Goal: Task Accomplishment & Management: Manage account settings

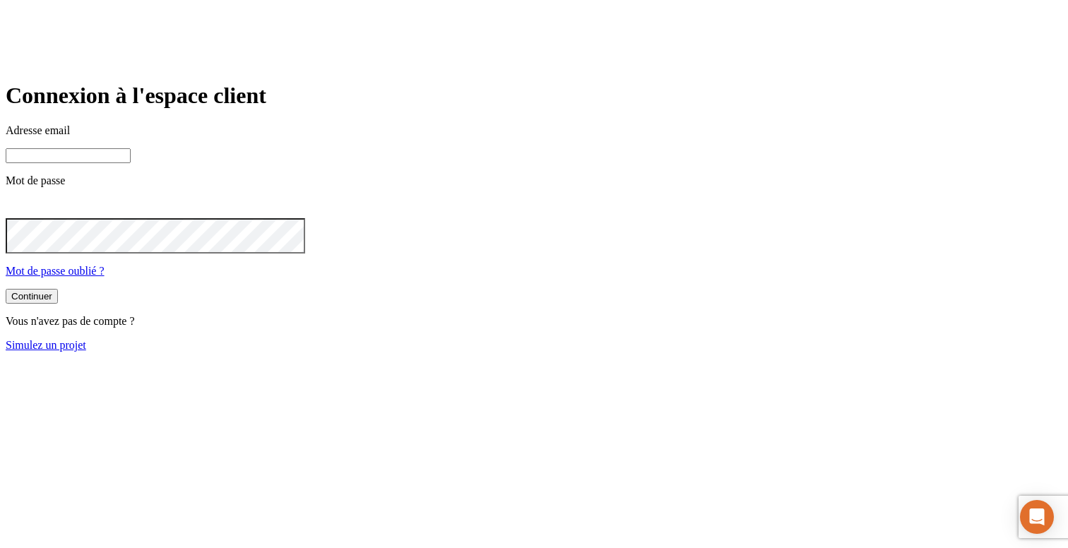
type input "[PERSON_NAME][DOMAIN_NAME][EMAIL_ADDRESS][DOMAIN_NAME]"
click at [86, 351] on link "Simulez un projet" at bounding box center [46, 345] width 81 height 12
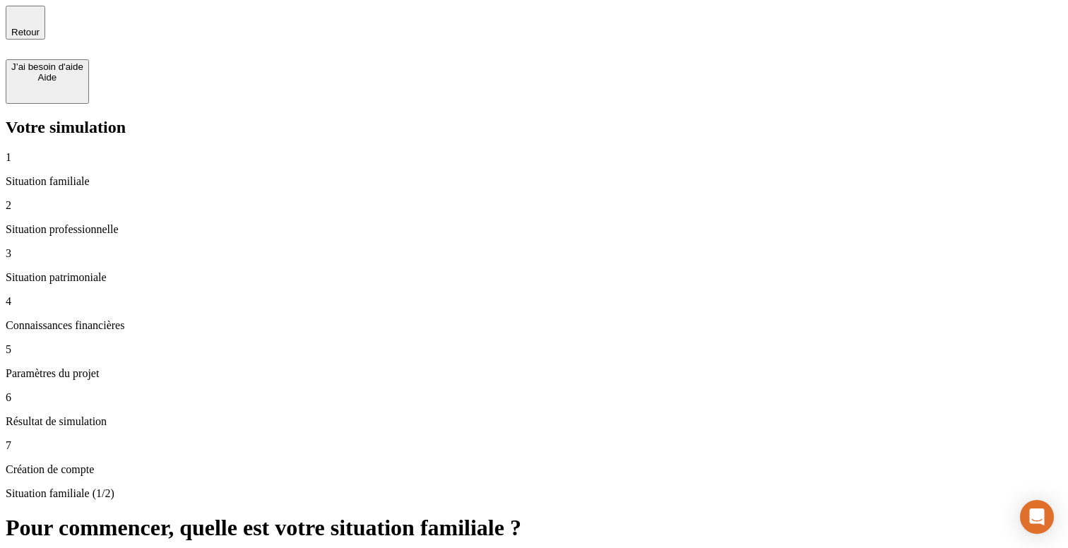
click at [549, 487] on div "Situation familiale (1/2) Pour commencer, quelle est votre situation familiale …" at bounding box center [534, 529] width 1056 height 84
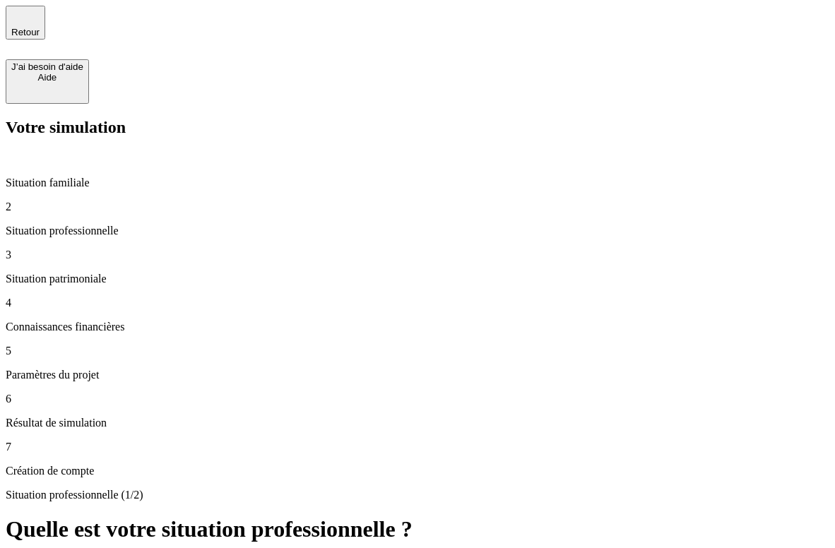
type input "60 000"
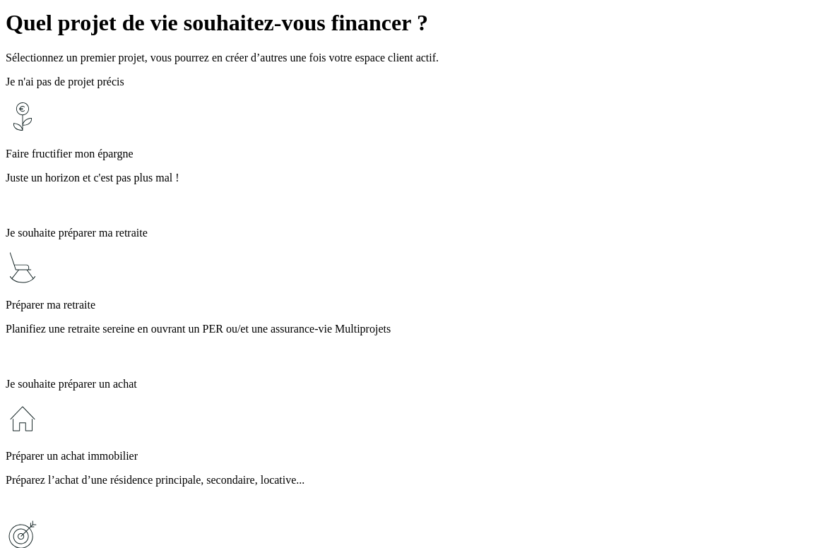
scroll to position [530, 0]
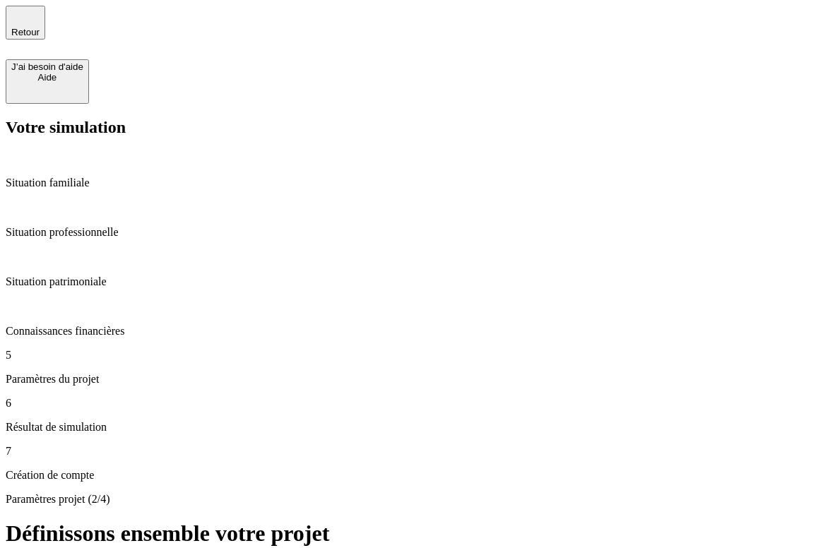
type input "40"
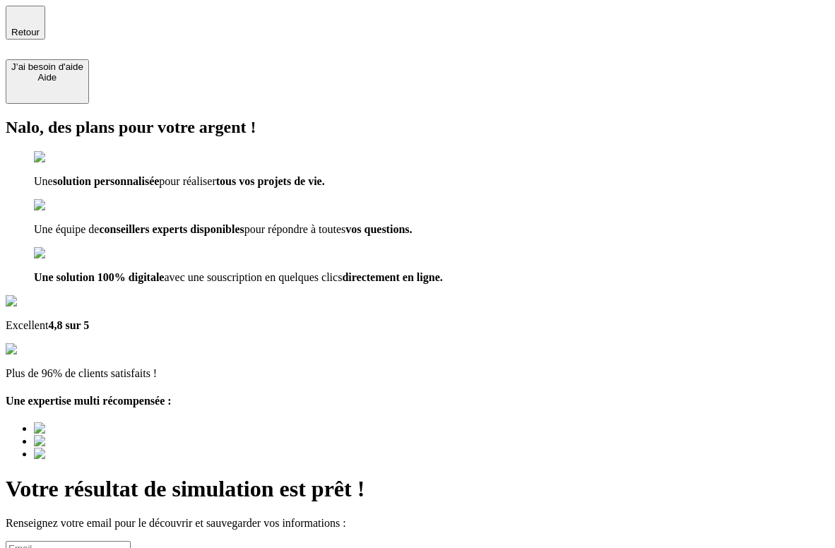
click at [131, 541] on input at bounding box center [68, 548] width 125 height 15
type input "test@nalo.fr"
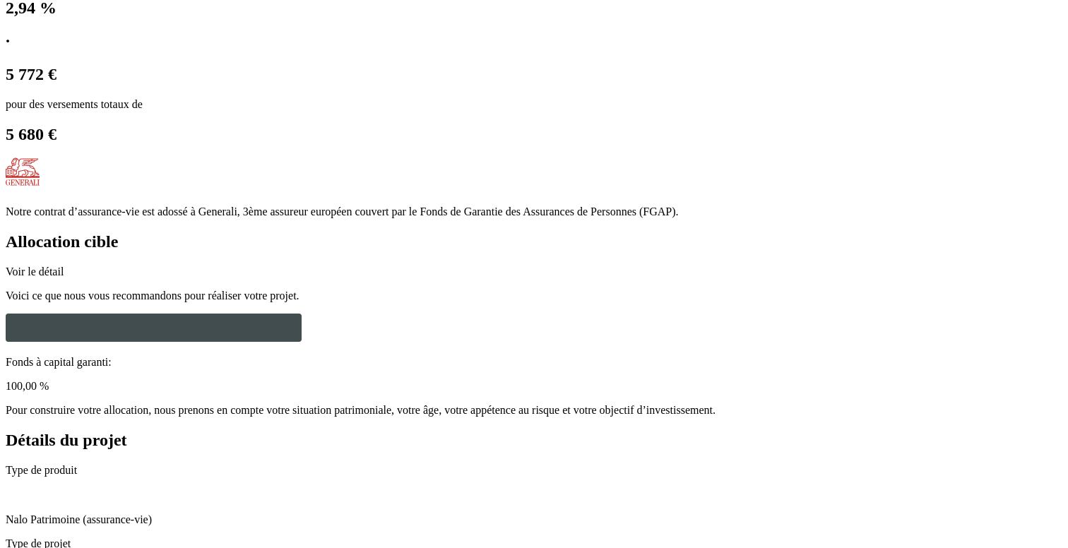
scroll to position [991, 0]
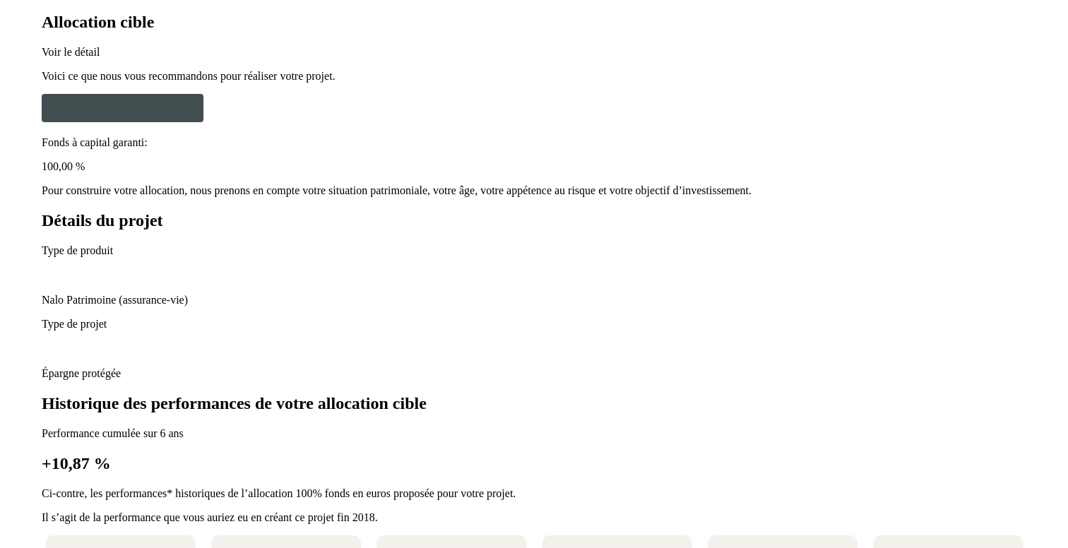
scroll to position [1196, 0]
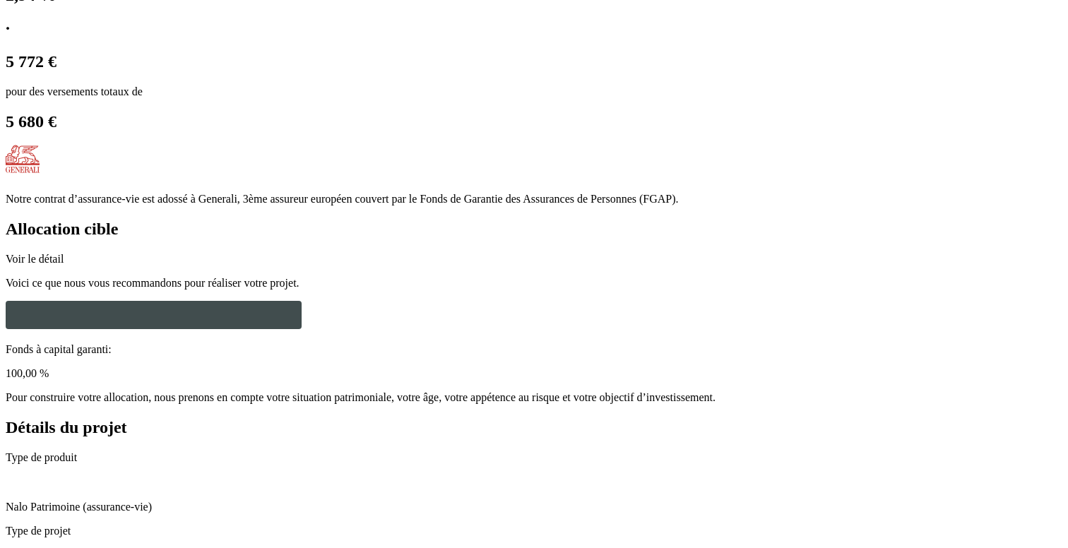
scroll to position [1013, 0]
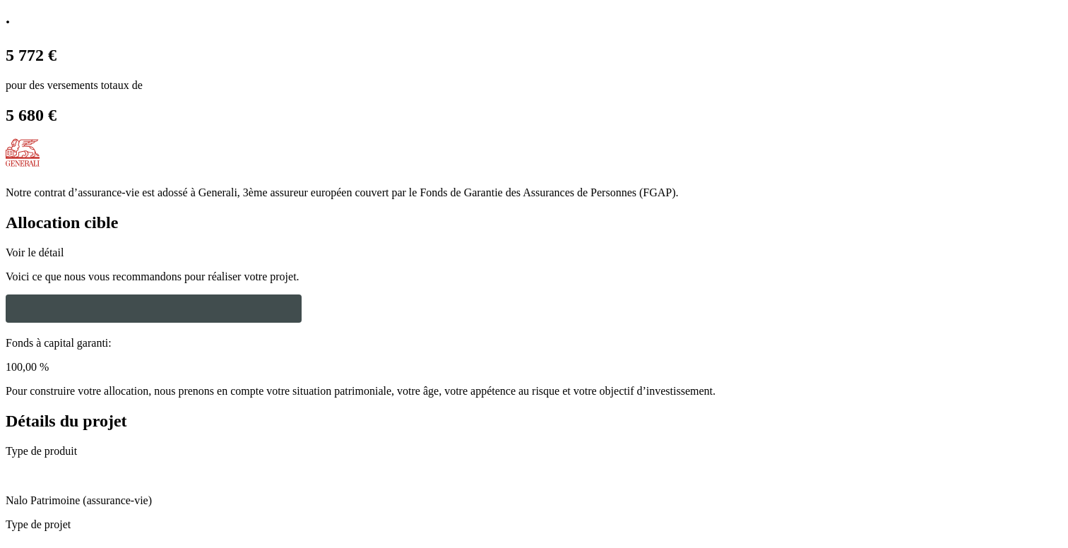
drag, startPoint x: 362, startPoint y: 201, endPoint x: 352, endPoint y: 201, distance: 9.9
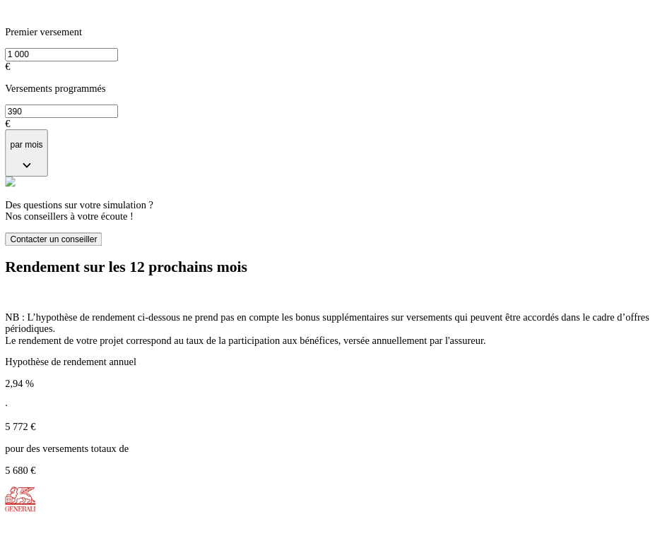
scroll to position [454, 0]
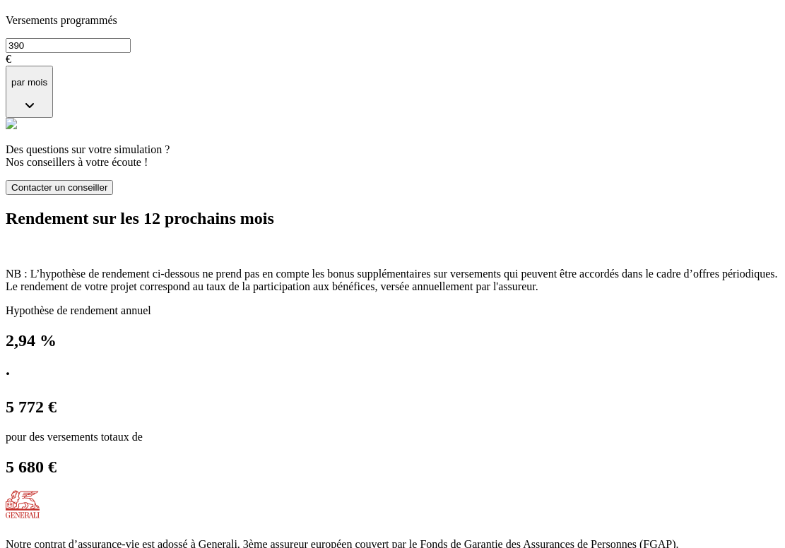
scroll to position [487, 0]
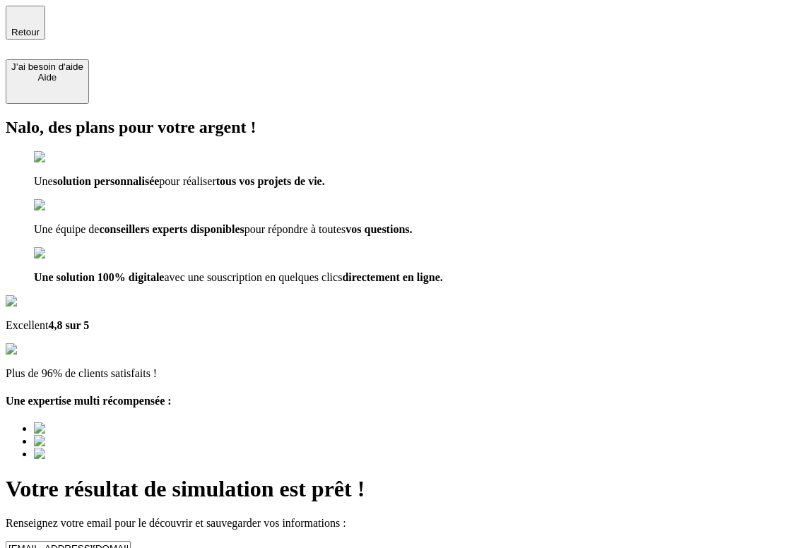
click at [40, 27] on span "Retour" at bounding box center [25, 32] width 28 height 11
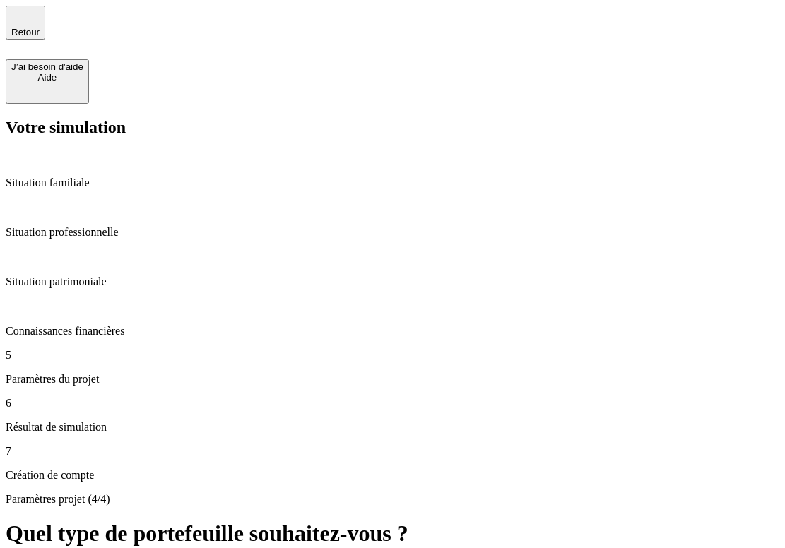
click at [40, 27] on span "Retour" at bounding box center [25, 32] width 28 height 11
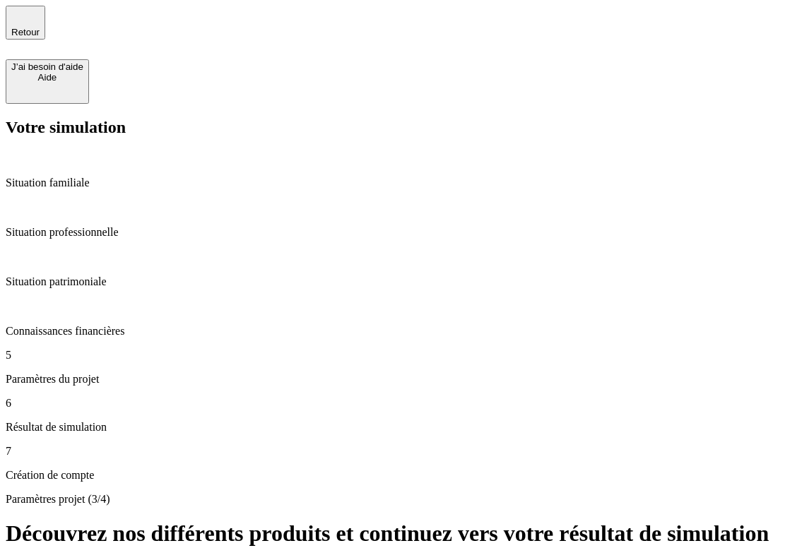
click at [40, 27] on span "Retour" at bounding box center [25, 32] width 28 height 11
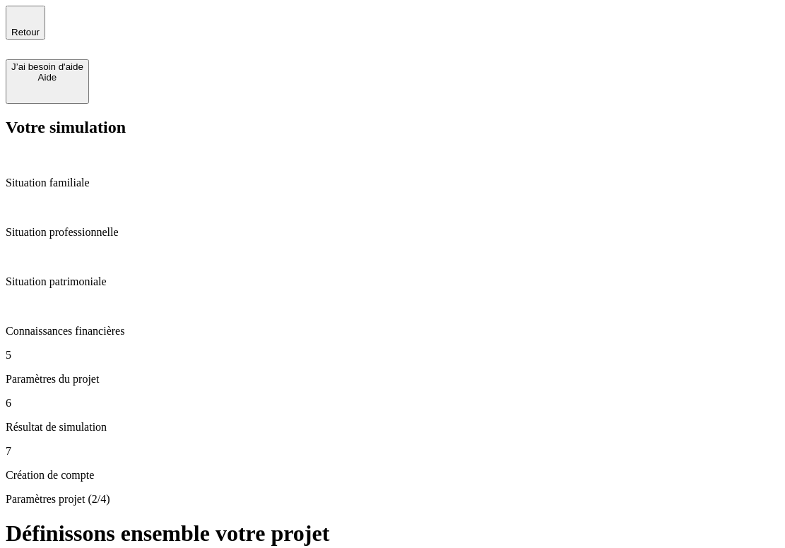
click at [40, 27] on span "Retour" at bounding box center [25, 32] width 28 height 11
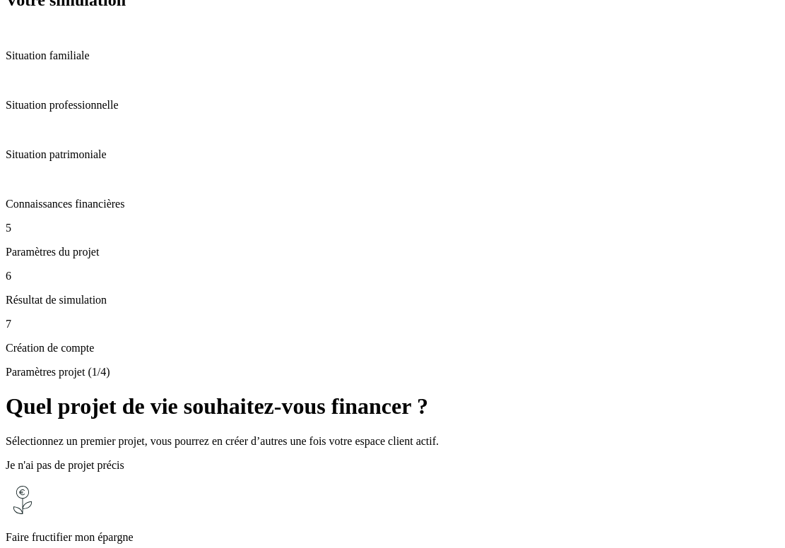
scroll to position [86, 0]
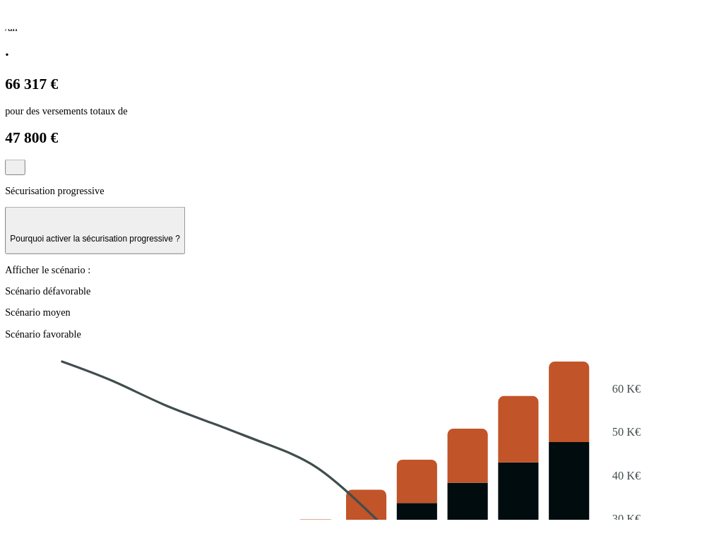
scroll to position [1292, 0]
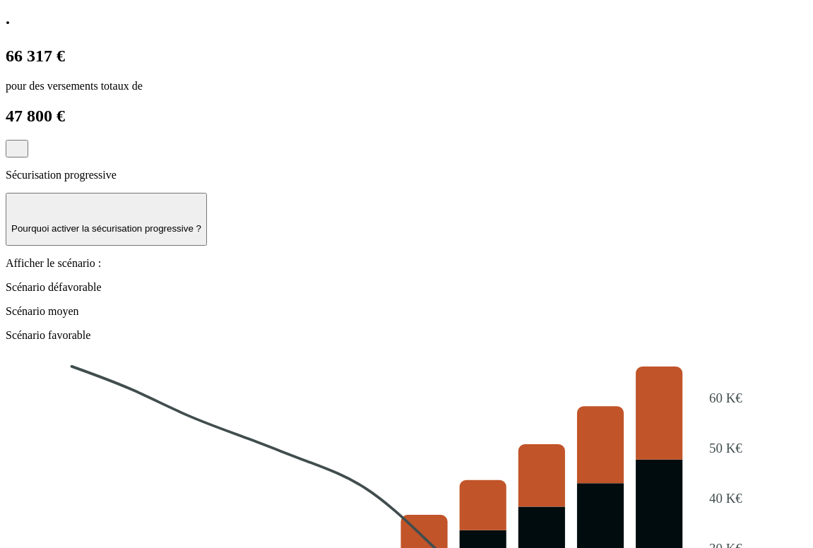
drag, startPoint x: 300, startPoint y: 181, endPoint x: 318, endPoint y: 219, distance: 41.4
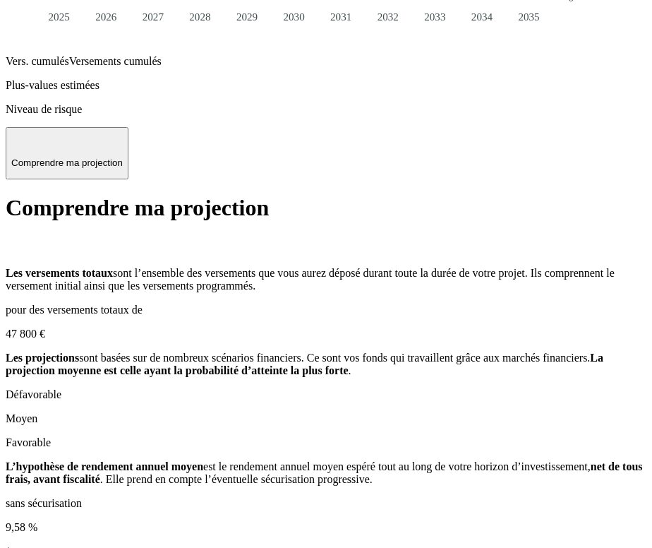
scroll to position [1997, 0]
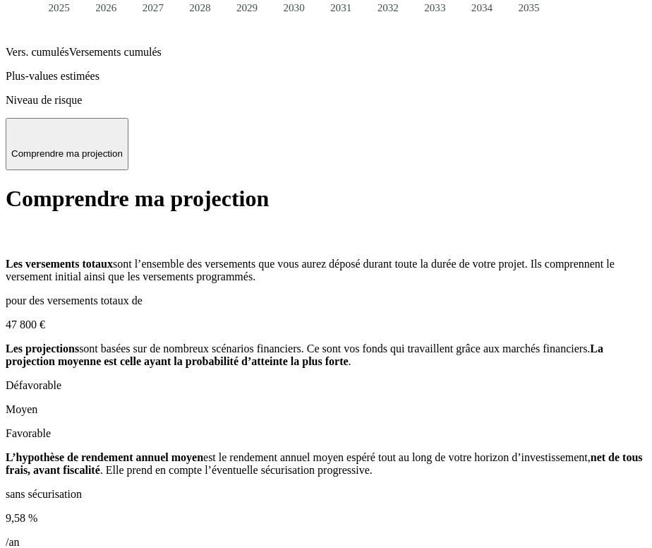
drag, startPoint x: 29, startPoint y: 189, endPoint x: 231, endPoint y: 215, distance: 203.7
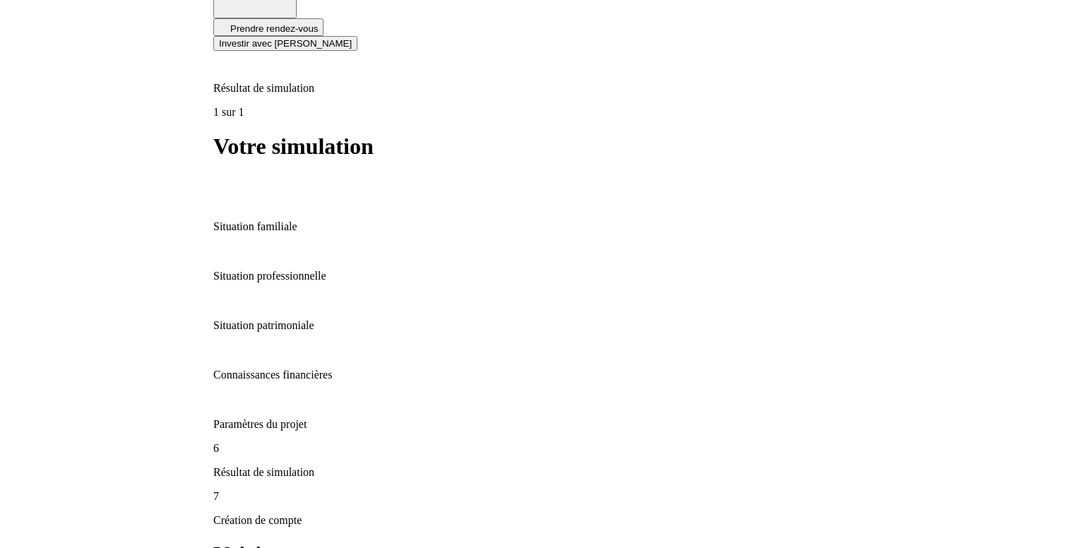
scroll to position [0, 0]
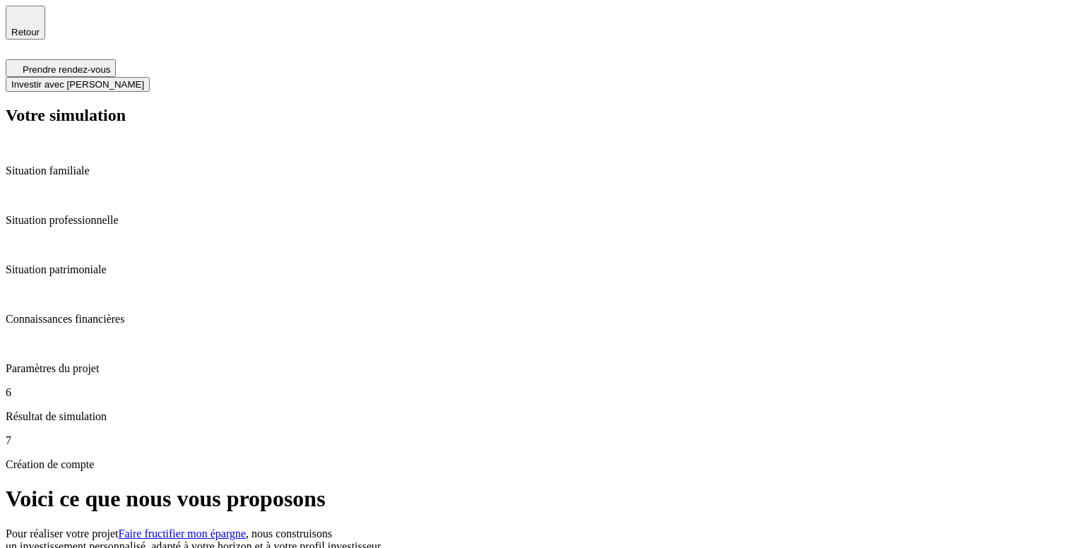
type input "06 73 69 17 93"
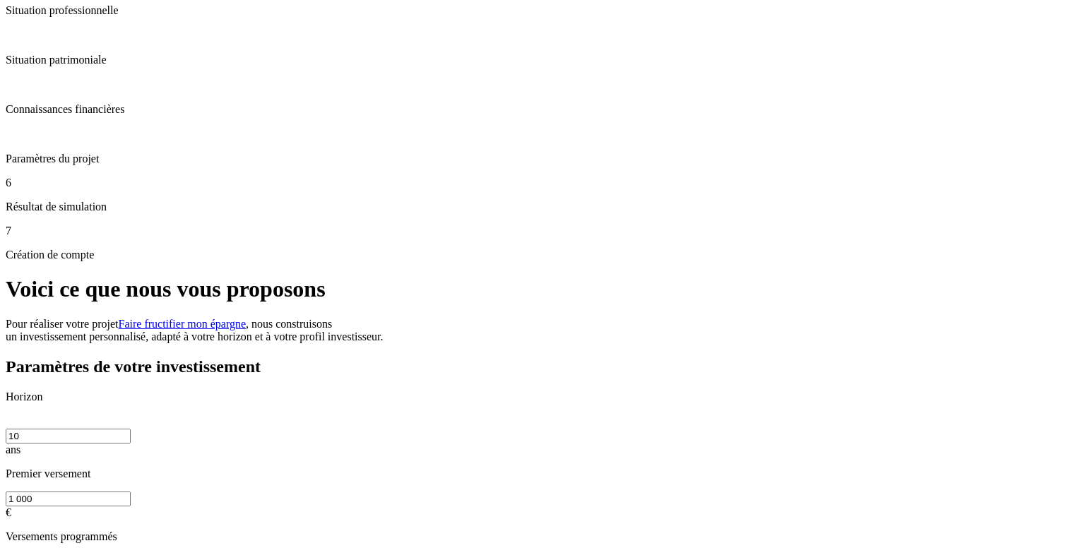
scroll to position [218, 0]
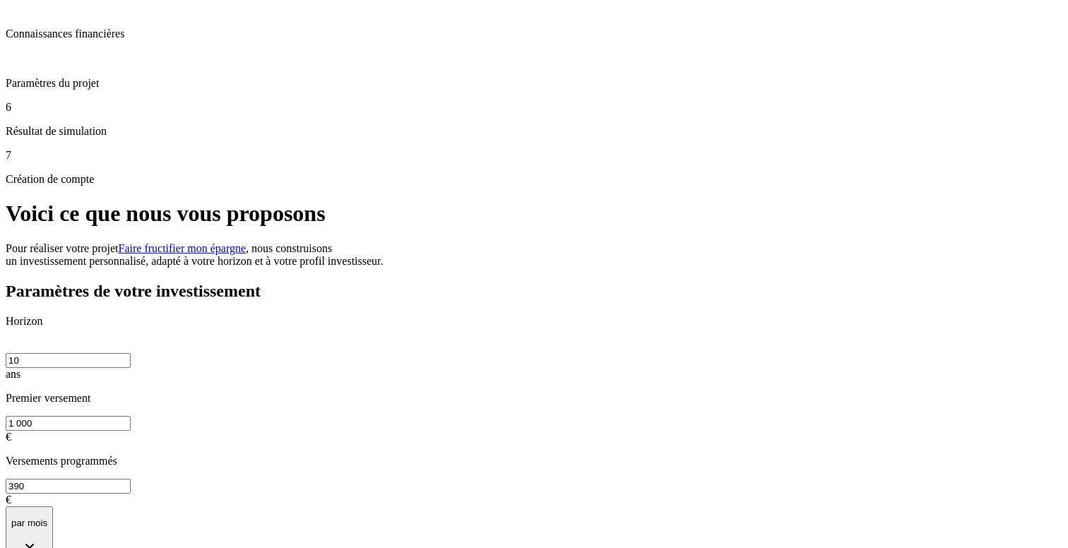
scroll to position [215, 0]
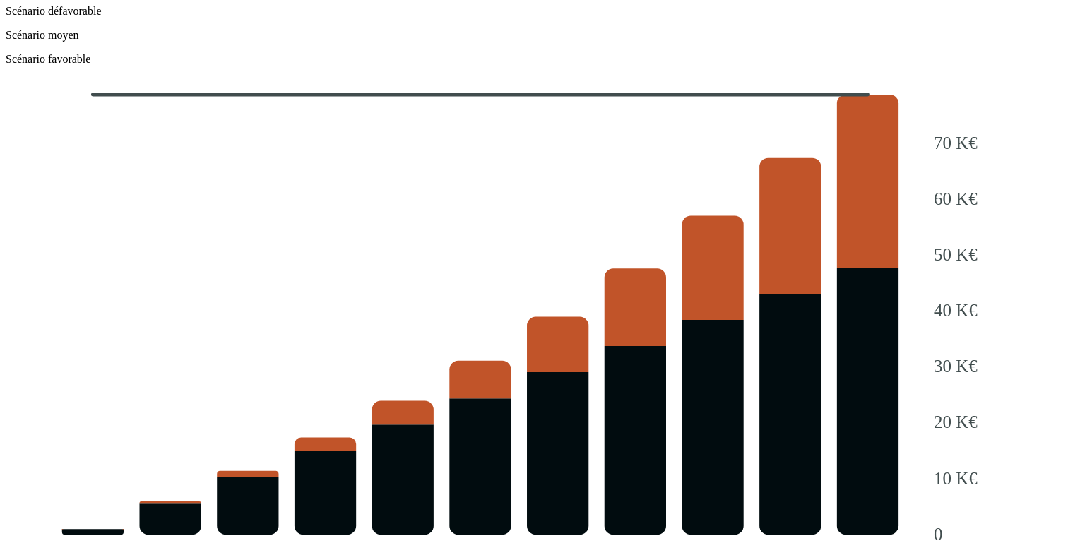
scroll to position [1590, 0]
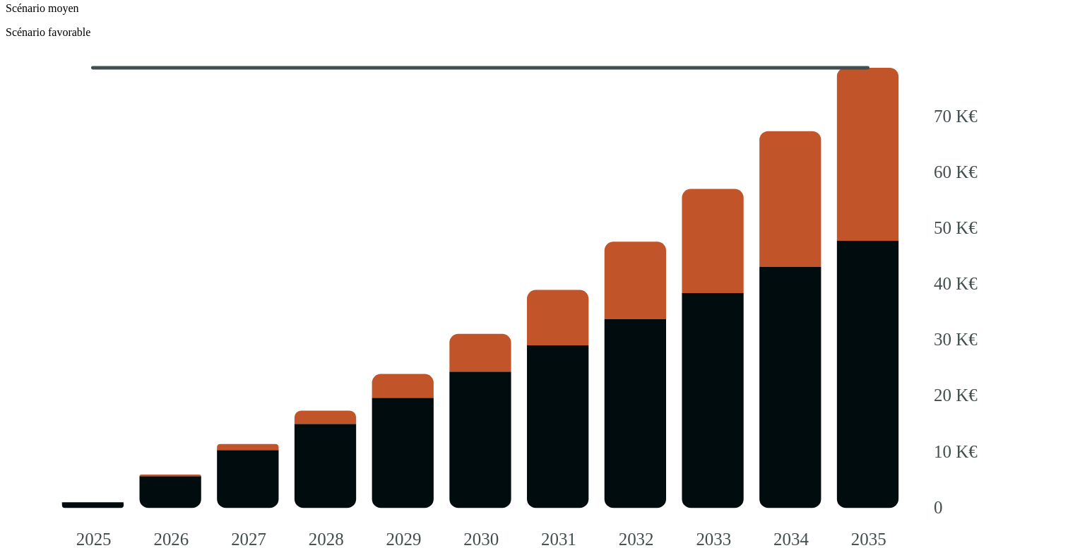
radio input "true"
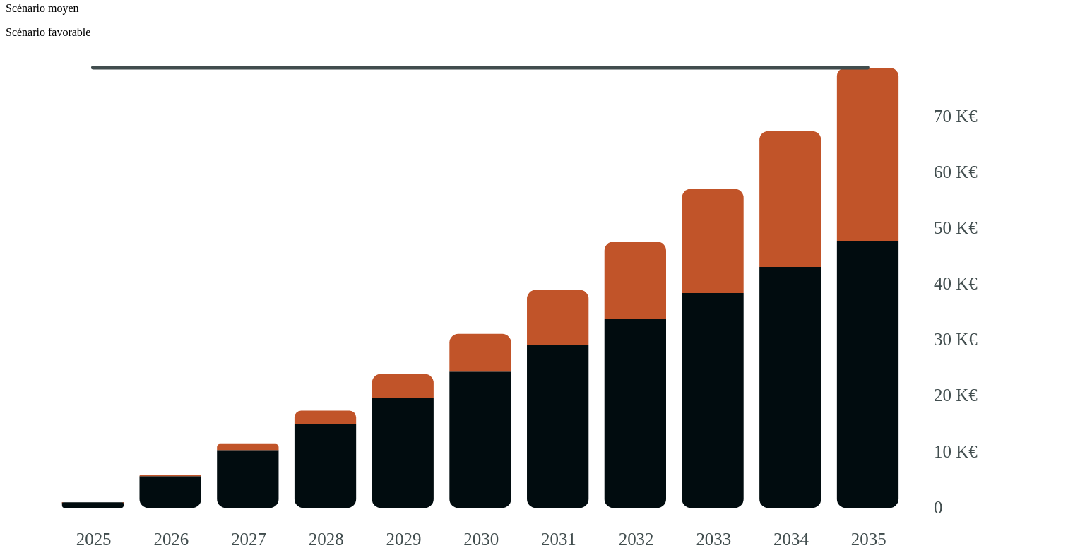
type input "laura"
type input "fourot"
type input "laura.fourot@nalo.fr"
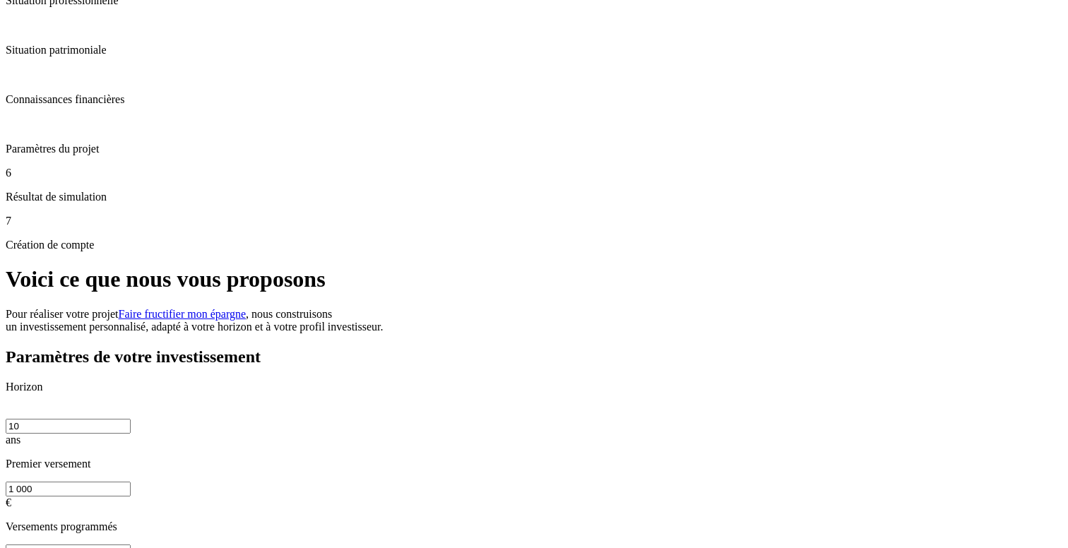
scroll to position [0, 0]
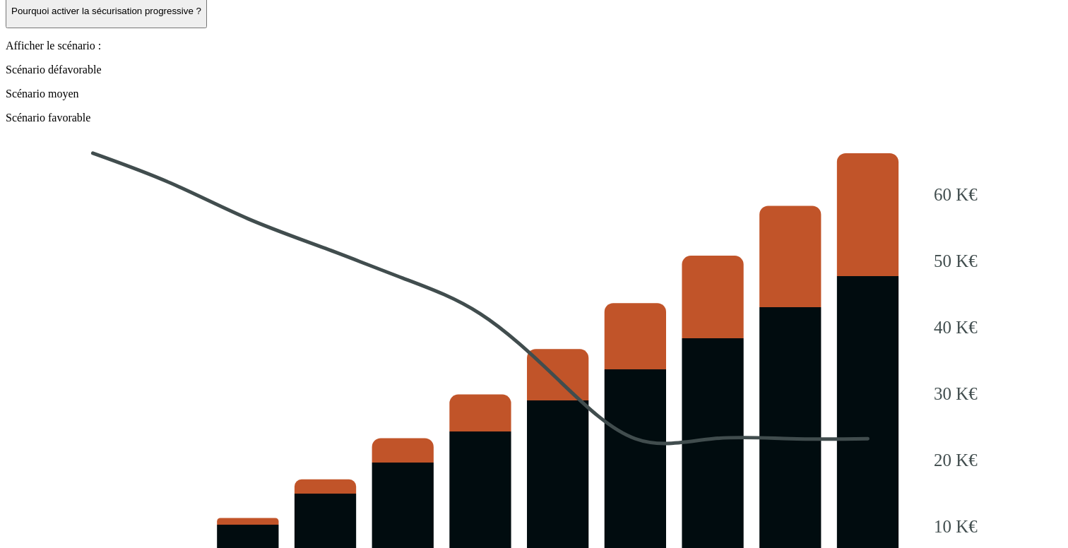
scroll to position [1590, 0]
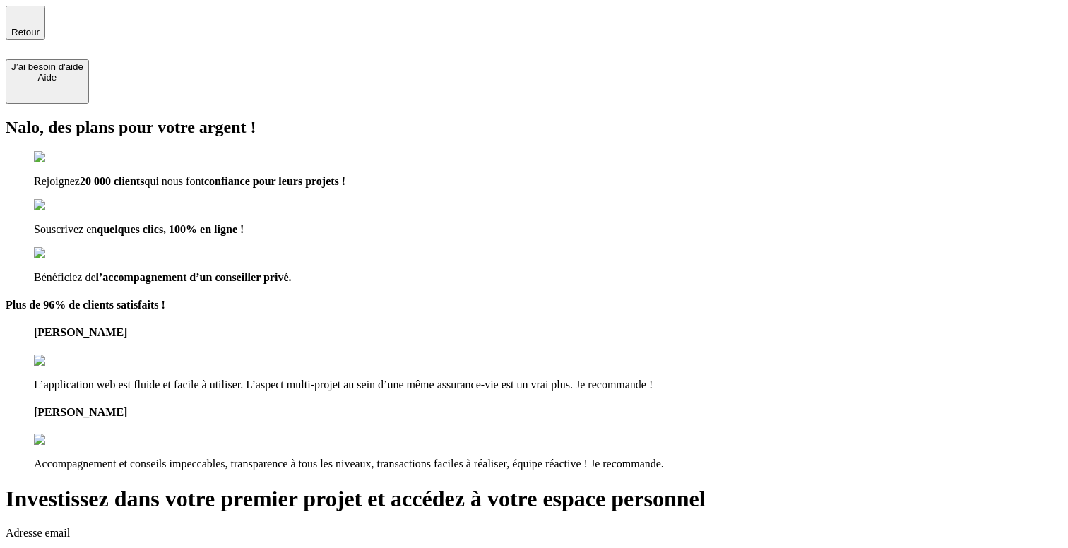
click at [131, 547] on input "laura.fourot@nalo.fr" at bounding box center [68, 558] width 125 height 15
type input "test20251002@nalo.fr"
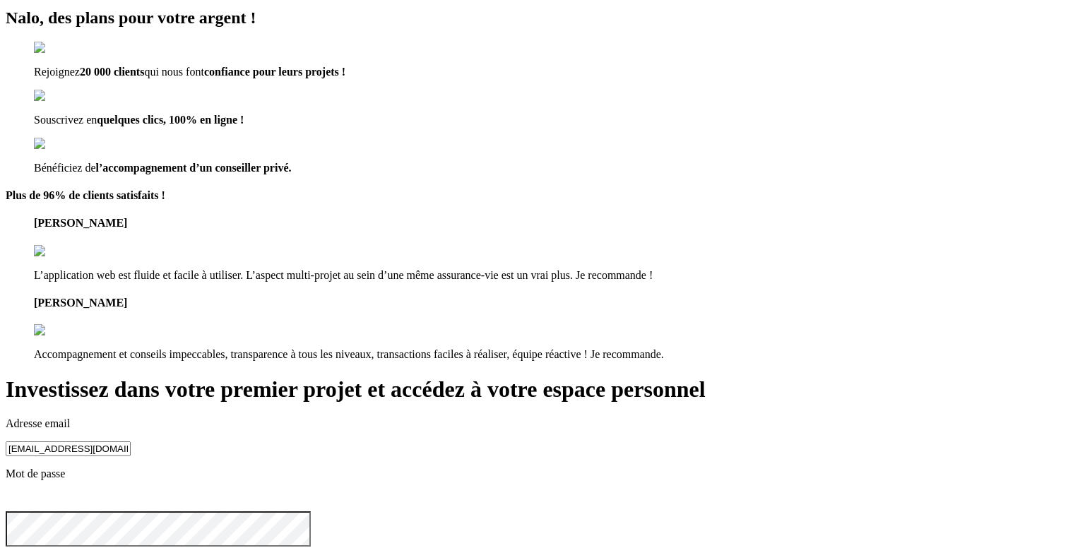
scroll to position [47, 0]
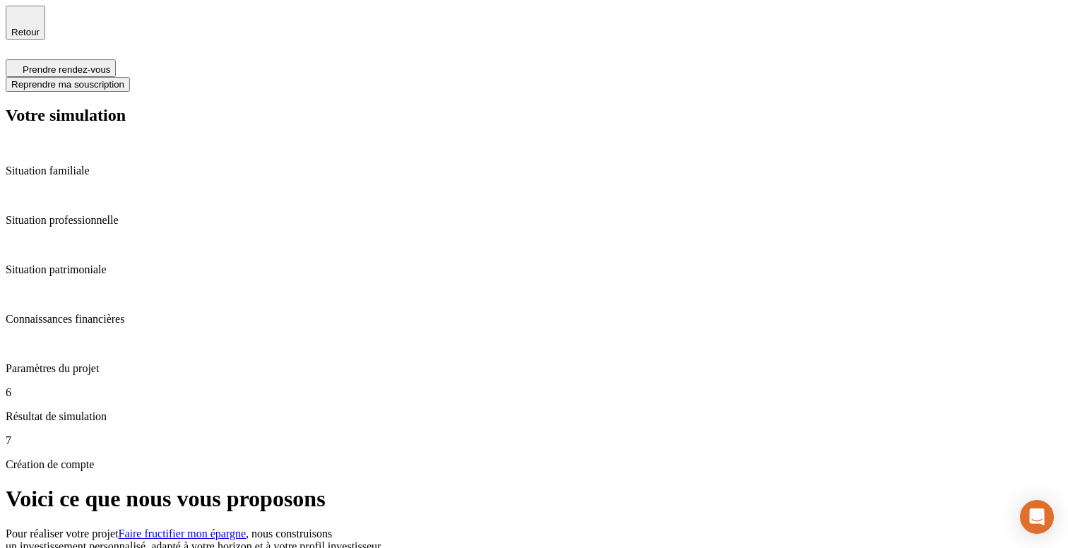
click at [40, 27] on span "Retour" at bounding box center [25, 32] width 28 height 11
click at [115, 434] on div "7 Création de compte" at bounding box center [534, 452] width 1056 height 37
click at [40, 27] on span "Retour" at bounding box center [25, 32] width 28 height 11
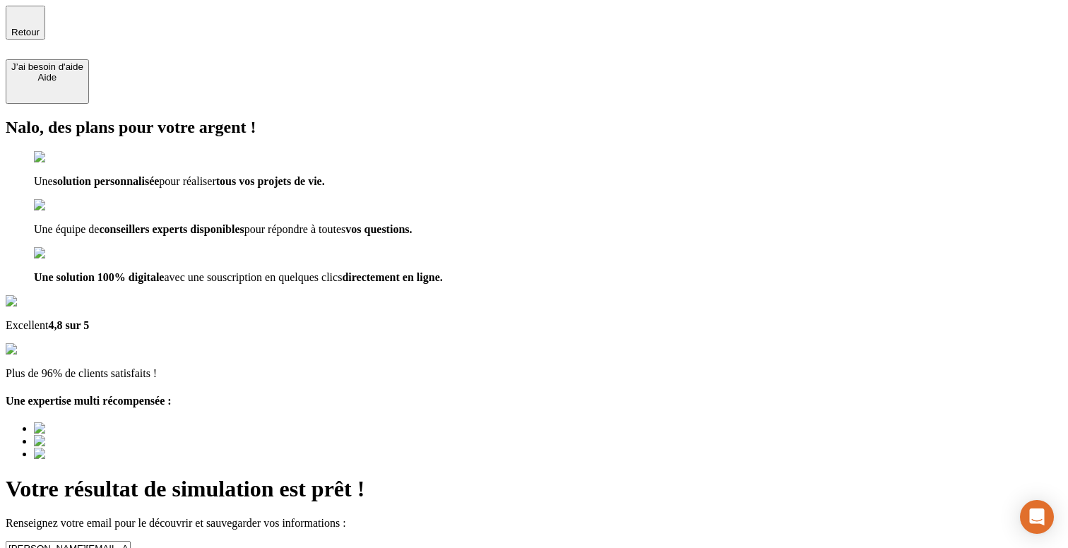
click at [40, 27] on span "Retour" at bounding box center [25, 32] width 28 height 11
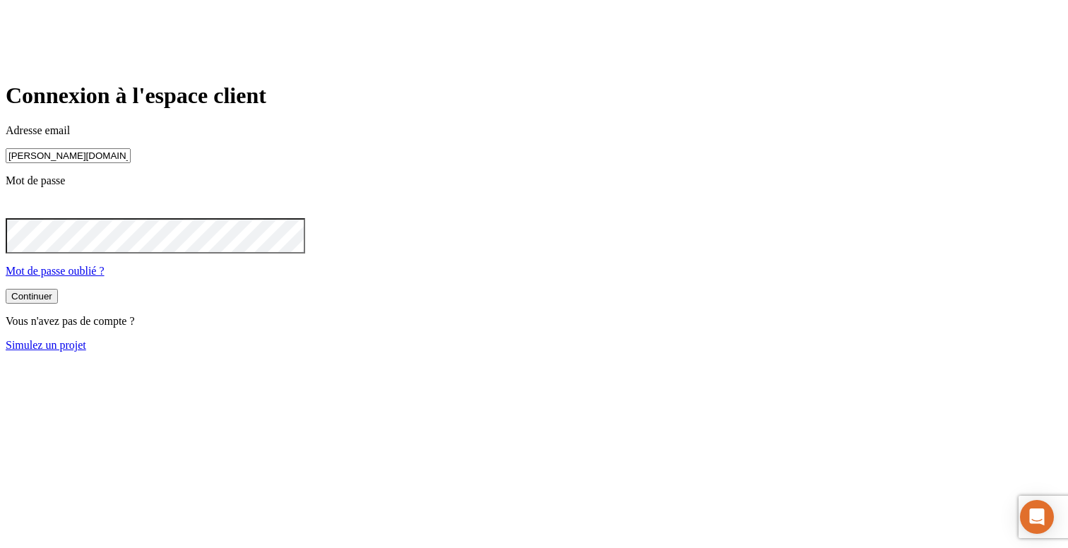
click at [131, 163] on input "[PERSON_NAME][DOMAIN_NAME][EMAIL_ADDRESS][DOMAIN_NAME]" at bounding box center [68, 155] width 125 height 15
type input "[PERSON_NAME][DOMAIN_NAME][EMAIL_ADDRESS][DOMAIN_NAME]"
click at [58, 305] on button "Continuer" at bounding box center [32, 297] width 52 height 15
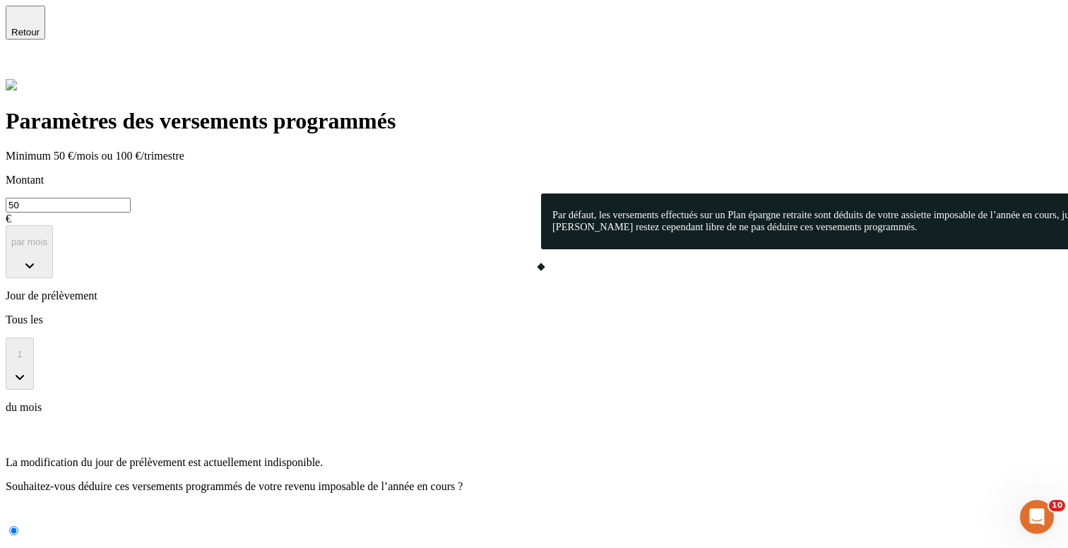
click at [23, 504] on icon at bounding box center [14, 512] width 17 height 17
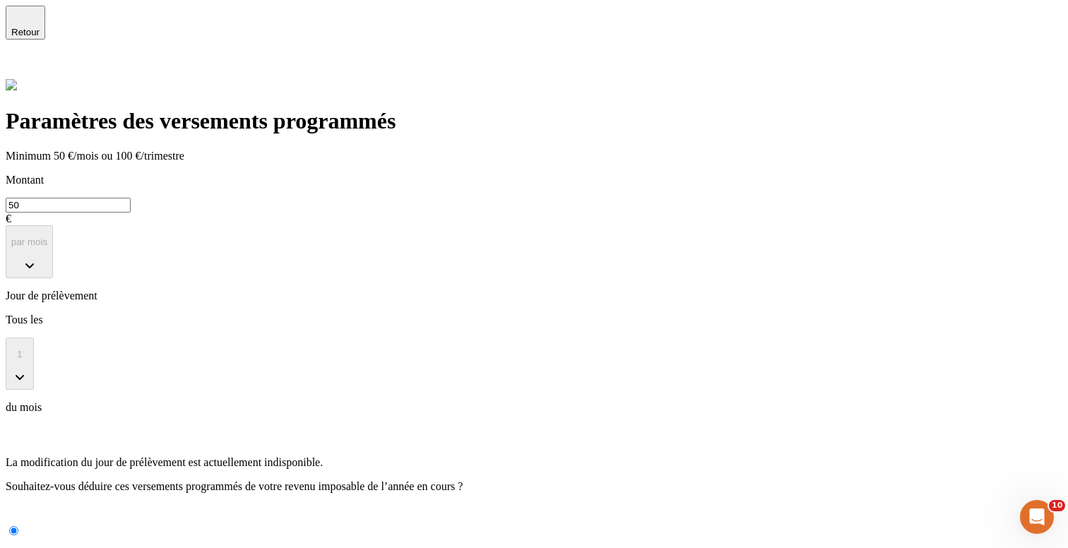
click at [131, 198] on input "50" at bounding box center [68, 205] width 125 height 15
type input "55"
click at [23, 59] on icon at bounding box center [14, 67] width 17 height 17
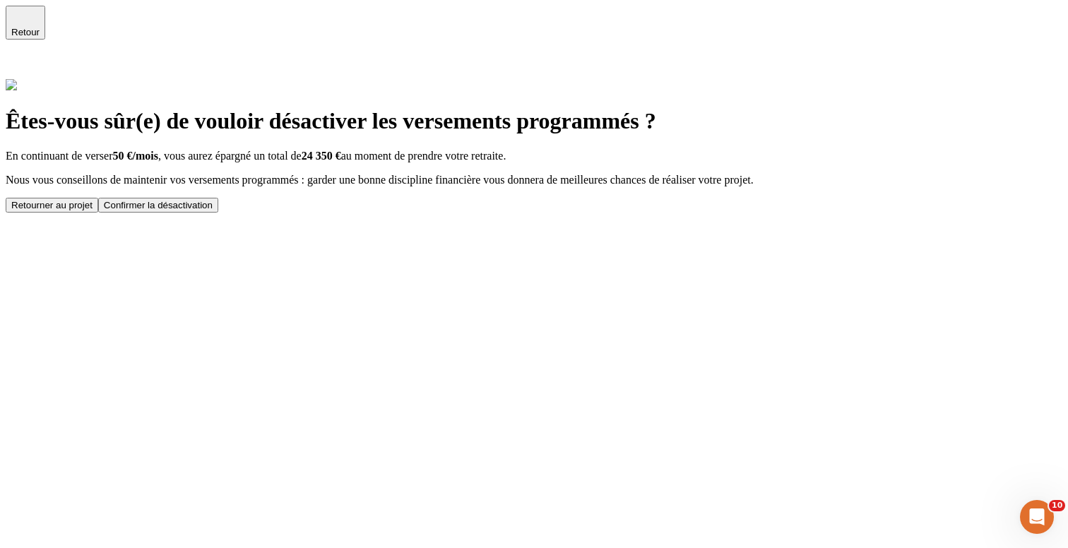
click at [213, 210] on div "Confirmer la désactivation" at bounding box center [158, 205] width 109 height 11
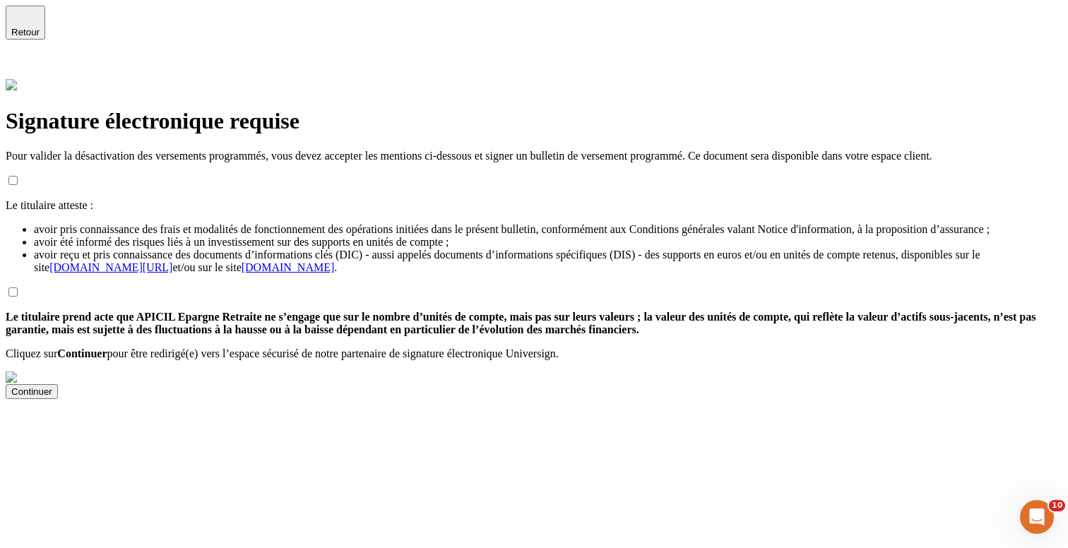
click at [372, 199] on p "Le titulaire atteste :" at bounding box center [534, 205] width 1056 height 13
click at [302, 174] on div at bounding box center [534, 181] width 1056 height 14
click at [18, 176] on input "checkbox" at bounding box center [12, 180] width 9 height 9
checkbox input "true"
click at [294, 305] on div "Le titulaire atteste : avoir pris connaissance des frais et modalités de foncti…" at bounding box center [534, 286] width 1056 height 225
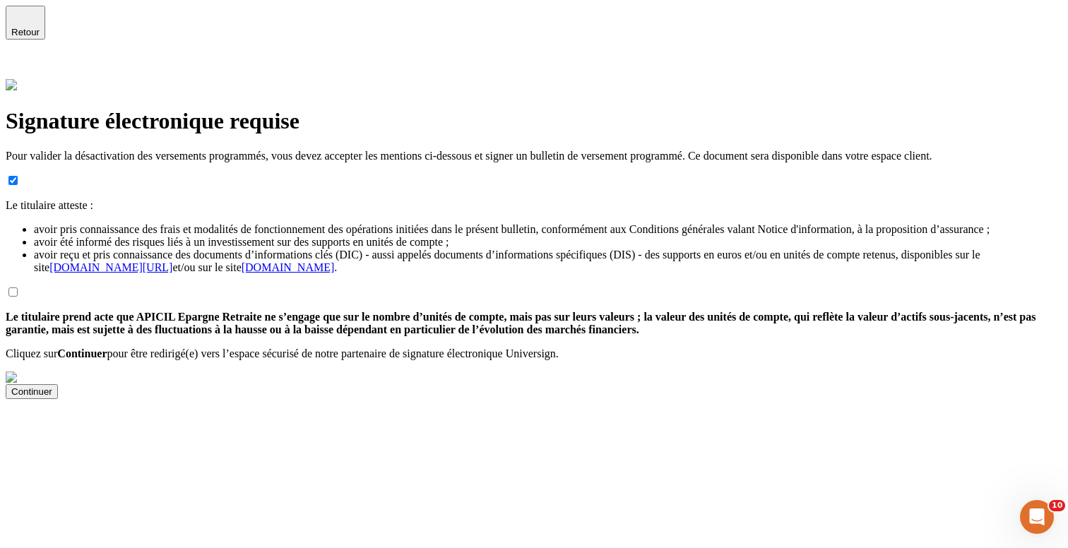
click at [18, 297] on input "checkbox" at bounding box center [12, 291] width 9 height 9
checkbox input "true"
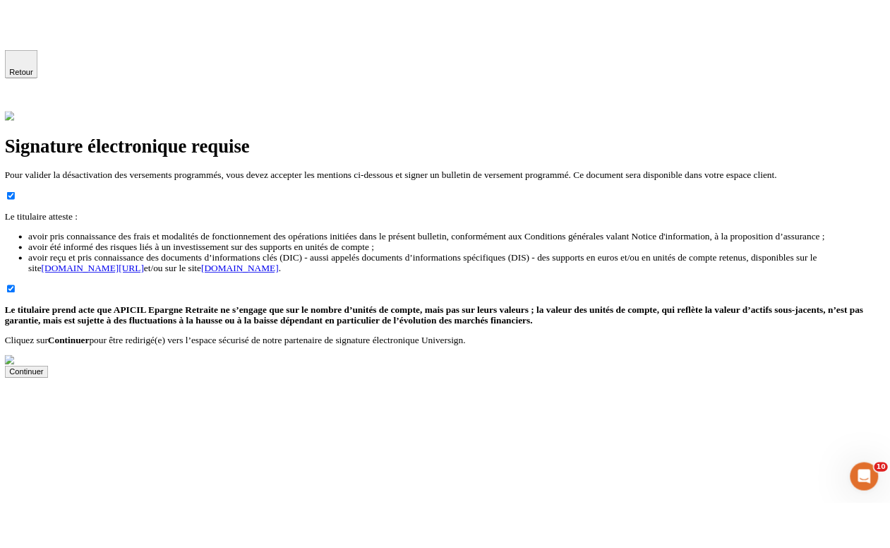
scroll to position [81, 0]
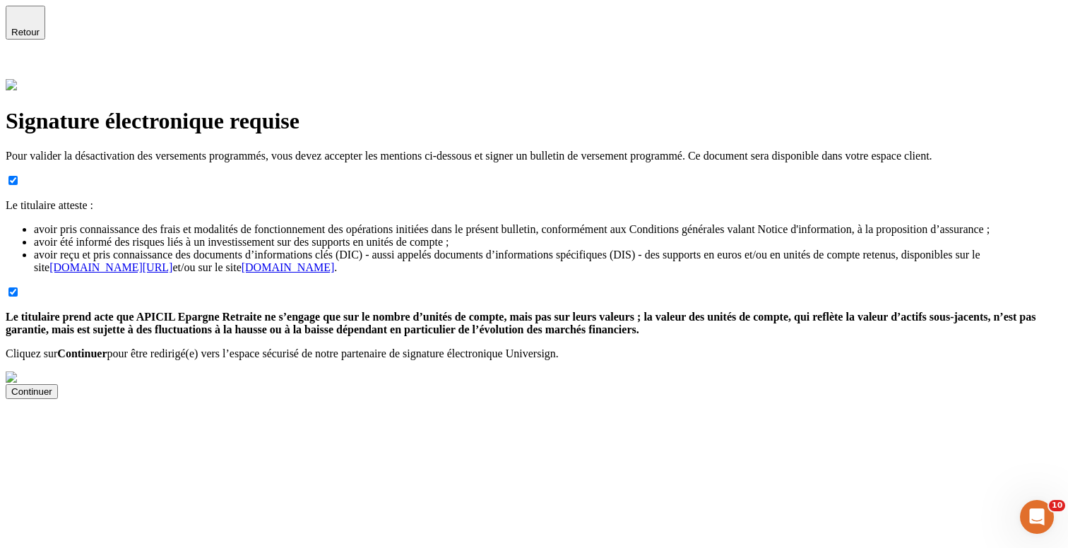
click at [58, 399] on button "Continuer" at bounding box center [32, 391] width 52 height 15
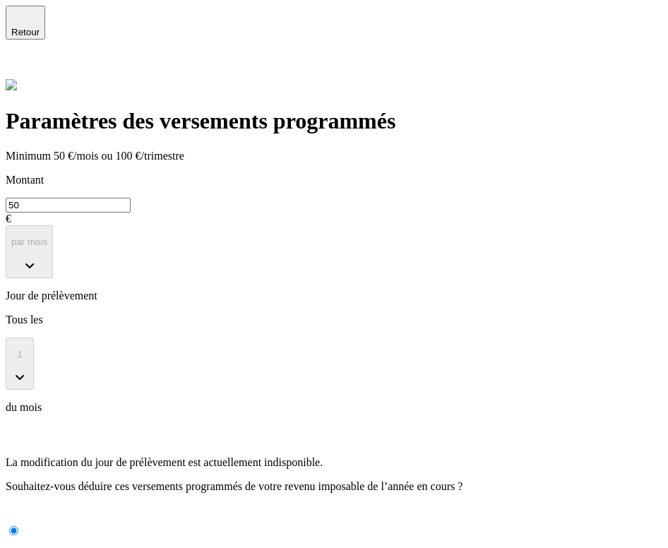
click at [131, 198] on input "50" at bounding box center [68, 205] width 125 height 15
type input "54"
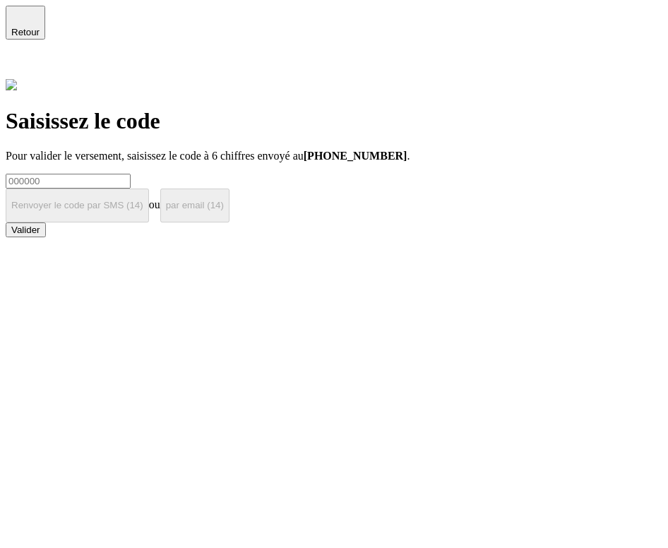
click at [97, 174] on input at bounding box center [68, 181] width 125 height 15
type input "000000"
click at [46, 237] on button "Valider" at bounding box center [26, 229] width 40 height 15
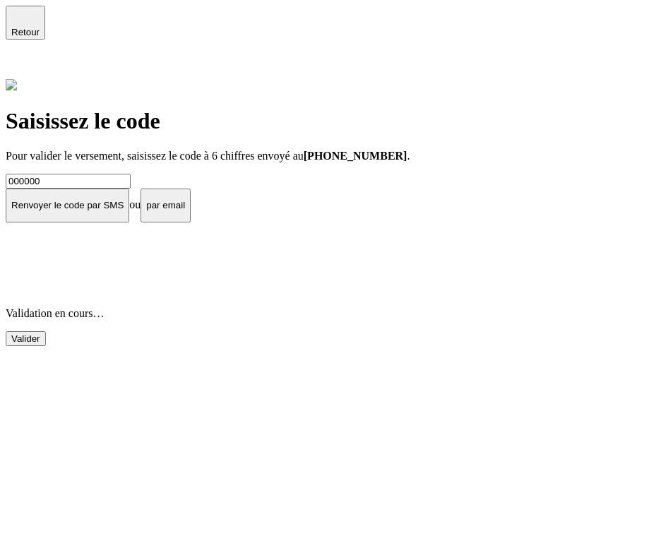
click at [25, 37] on span "button" at bounding box center [25, 37] width 0 height 0
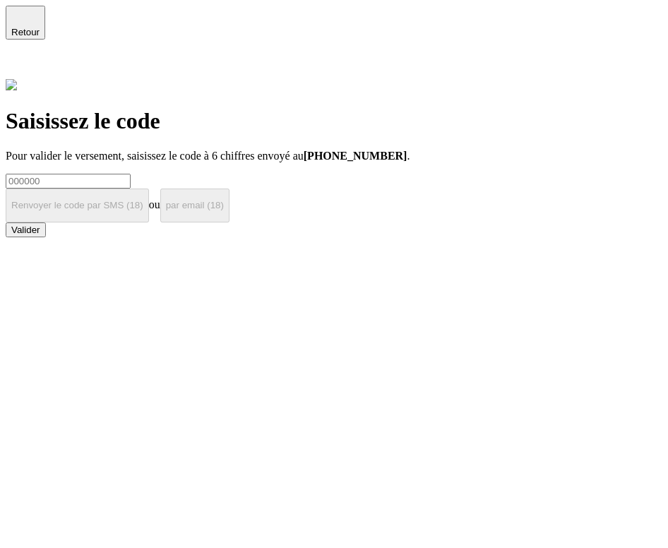
click at [131, 174] on input at bounding box center [68, 181] width 125 height 15
type input "000000"
click at [46, 237] on button "Valider" at bounding box center [26, 229] width 40 height 15
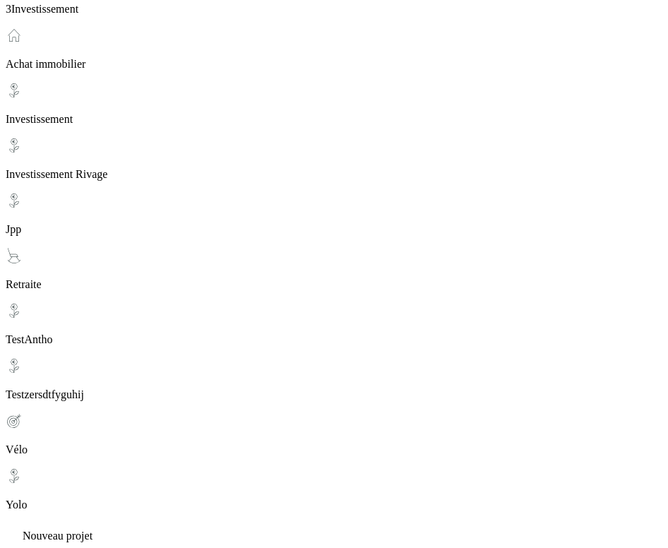
scroll to position [454, 0]
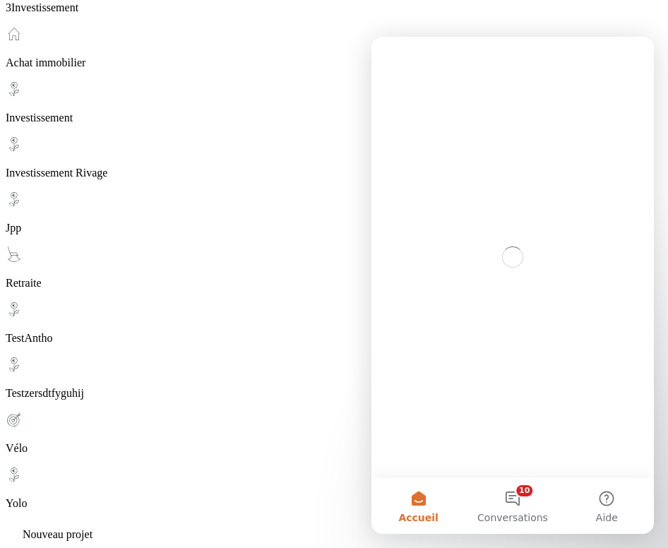
scroll to position [0, 0]
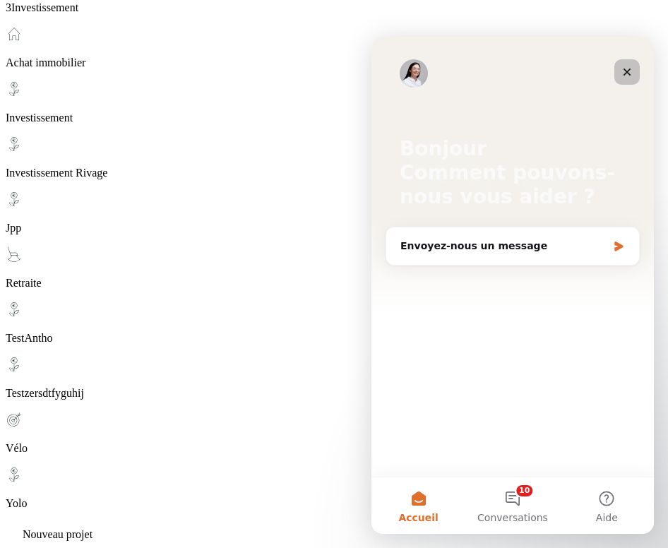
click at [625, 71] on icon "Fermer" at bounding box center [626, 71] width 11 height 11
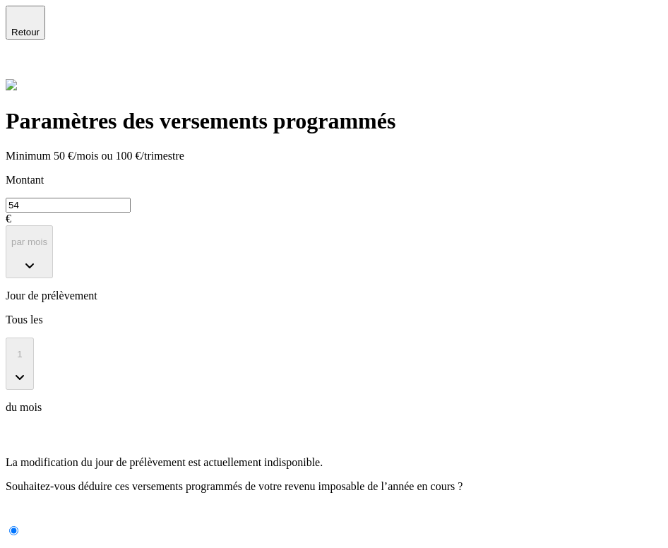
radio input "true"
click at [19, 63] on icon at bounding box center [14, 68] width 10 height 10
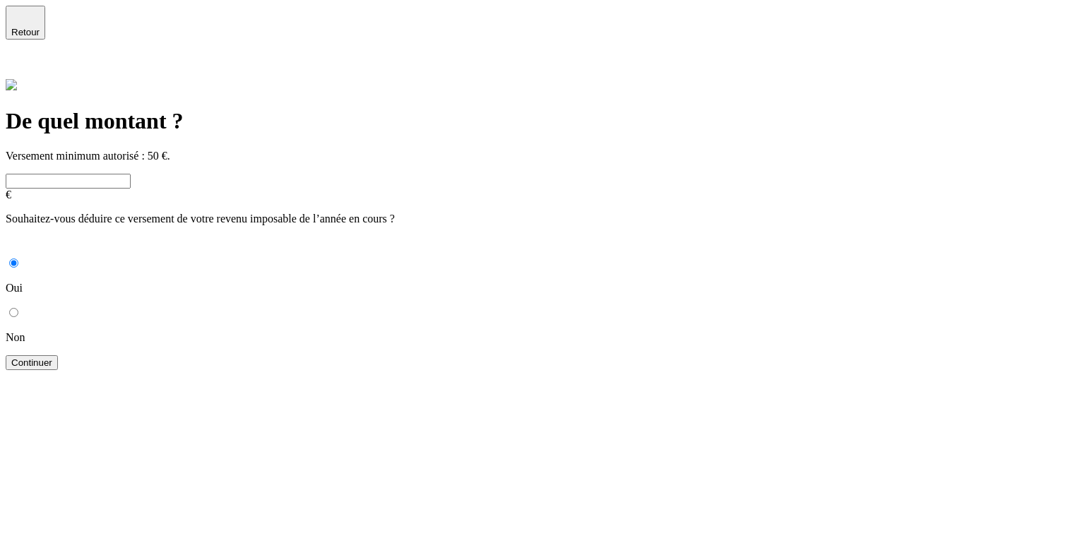
click at [131, 174] on input "text" at bounding box center [68, 181] width 125 height 15
type input "56"
click at [58, 355] on button "Continuer" at bounding box center [32, 362] width 52 height 15
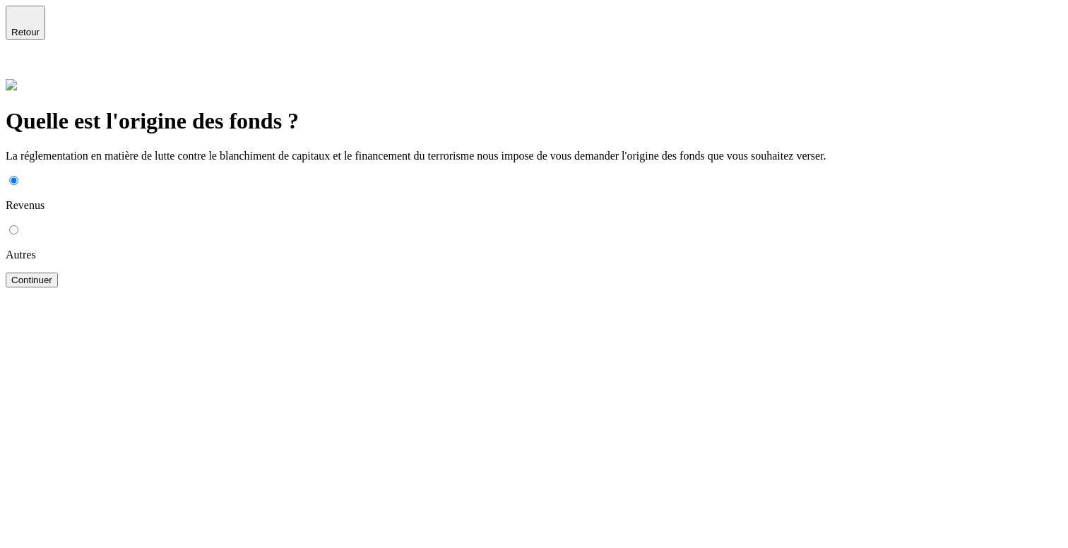
click at [58, 273] on button "Continuer" at bounding box center [32, 280] width 52 height 15
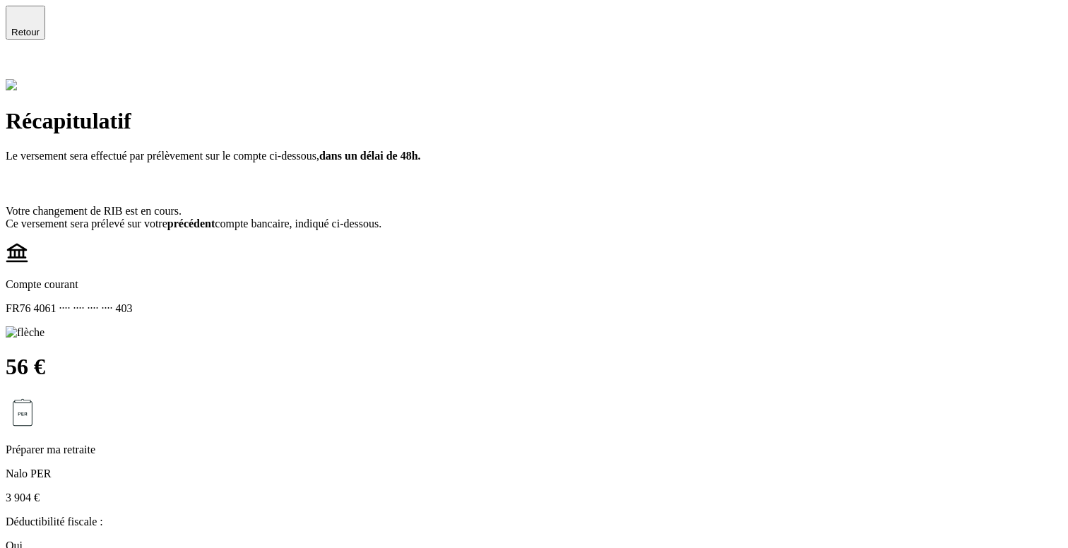
click at [40, 27] on span "Retour" at bounding box center [25, 32] width 28 height 11
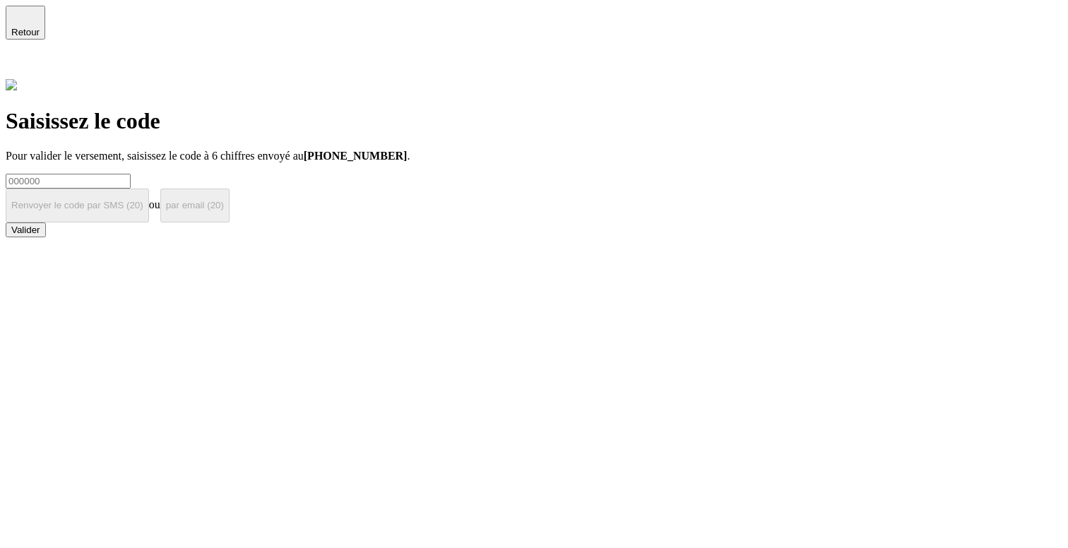
click at [131, 174] on input at bounding box center [68, 181] width 125 height 15
type input "000000"
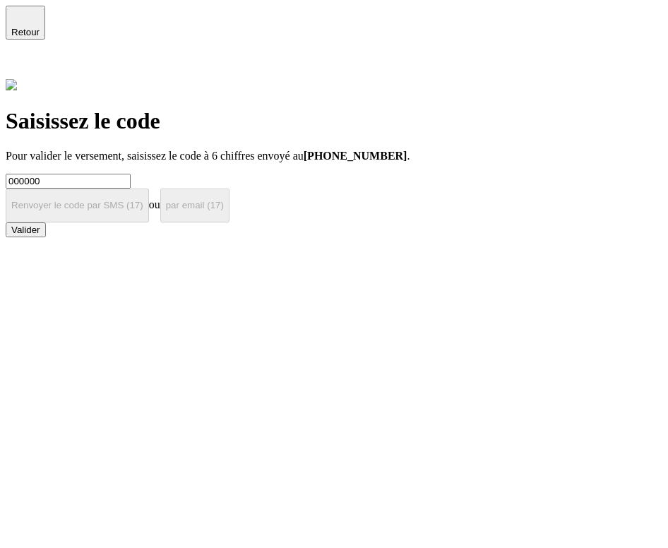
click at [46, 237] on button "Valider" at bounding box center [26, 229] width 40 height 15
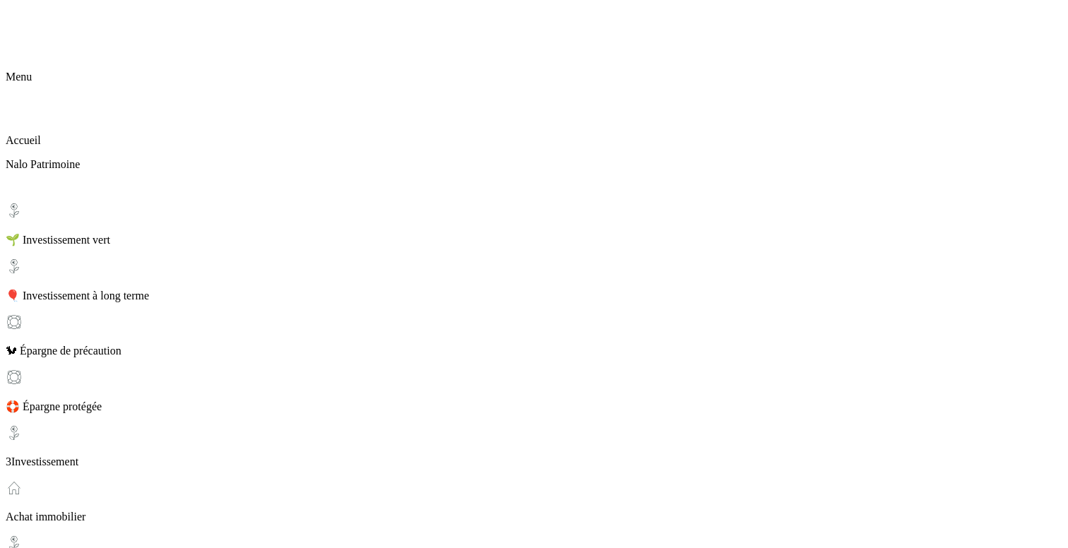
scroll to position [266, 0]
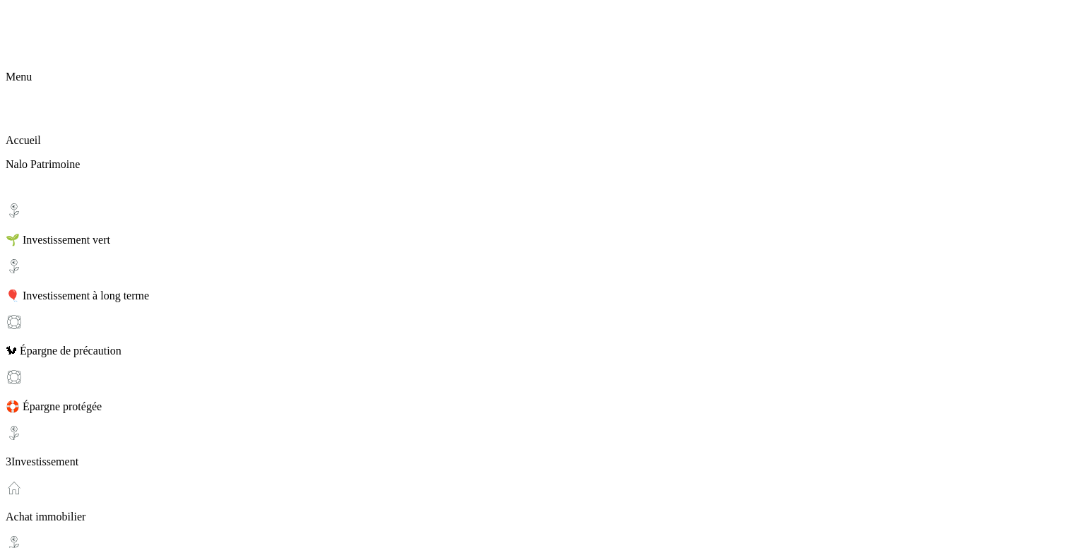
scroll to position [266, 0]
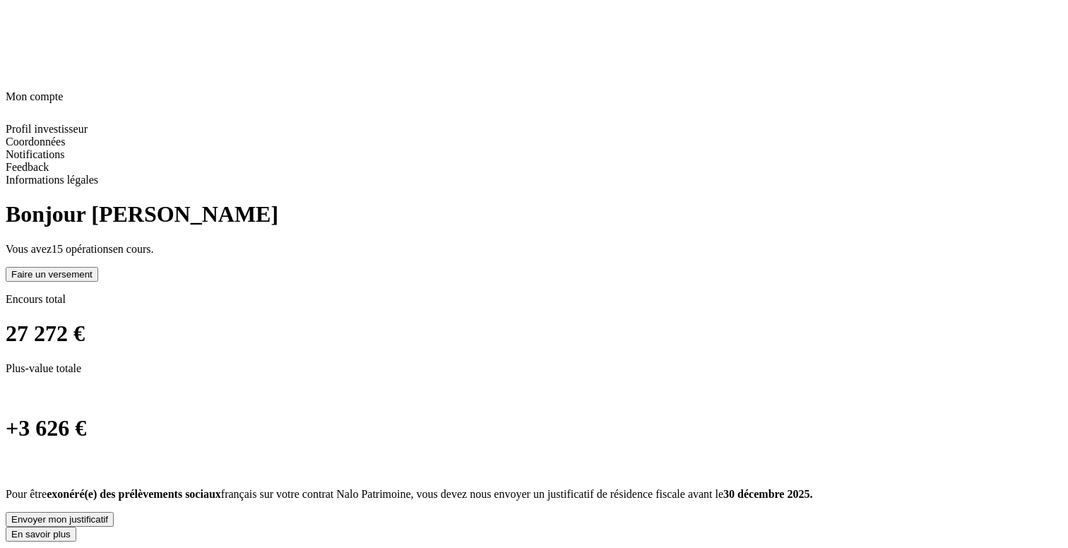
scroll to position [0, 0]
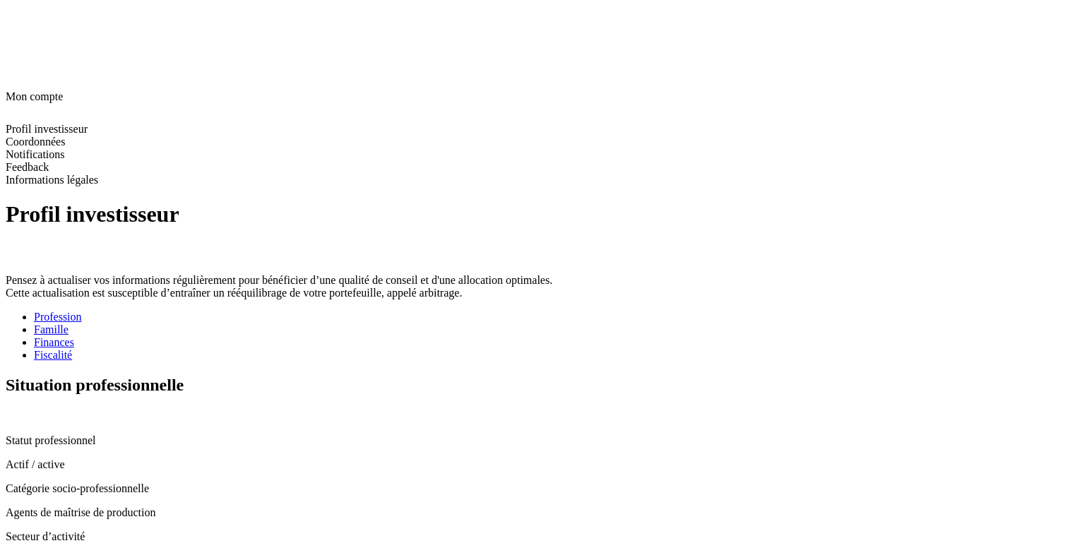
click at [485, 311] on div "Profession Famille Finances Fiscalité" at bounding box center [534, 336] width 1056 height 51
click at [515, 349] on div "Fiscalité" at bounding box center [548, 355] width 1028 height 13
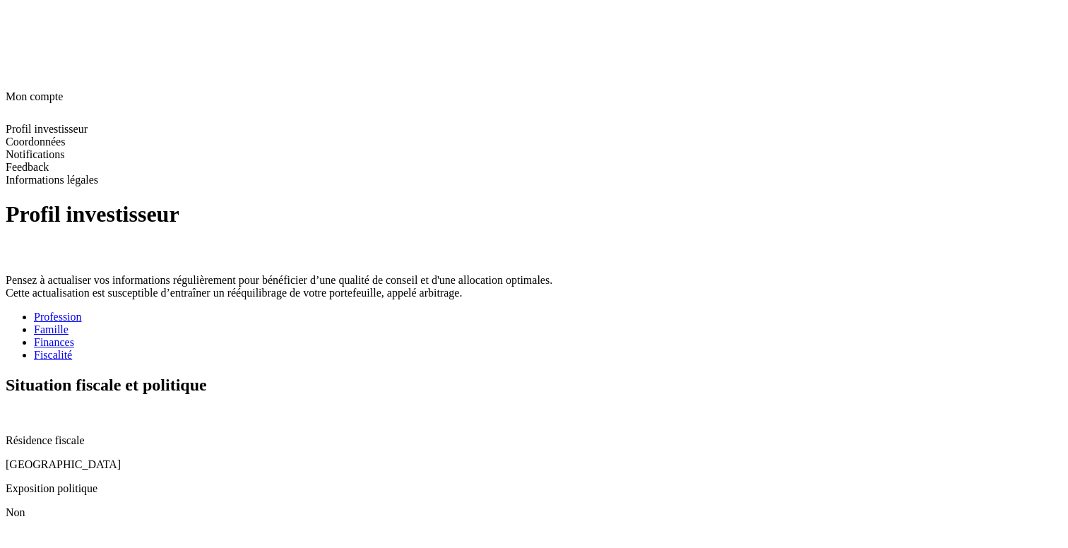
click at [450, 336] on div "Finances" at bounding box center [548, 342] width 1028 height 13
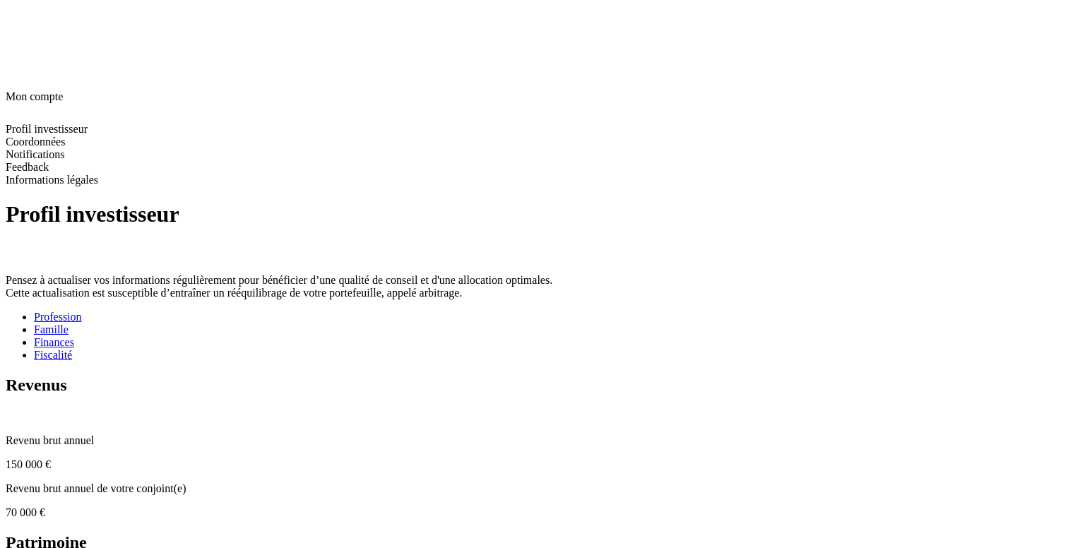
click at [383, 323] on div "Famille" at bounding box center [548, 329] width 1028 height 13
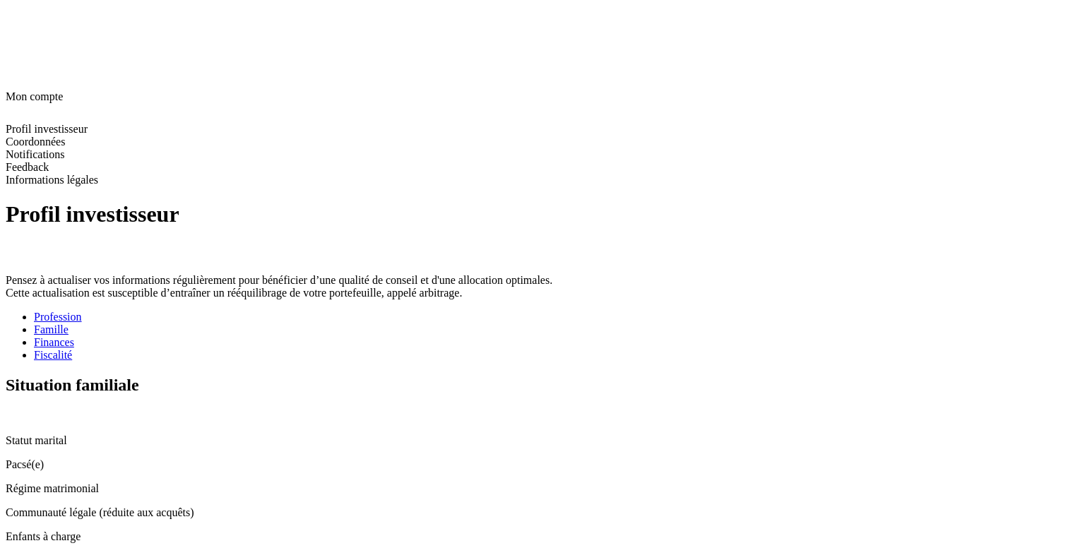
click at [292, 311] on div "Profession" at bounding box center [548, 317] width 1028 height 13
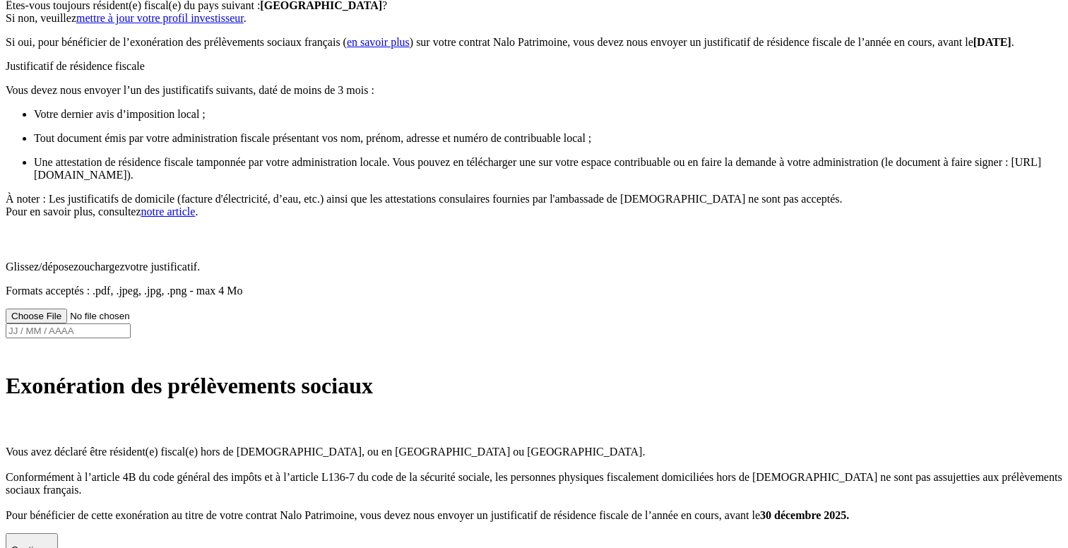
scroll to position [188, 0]
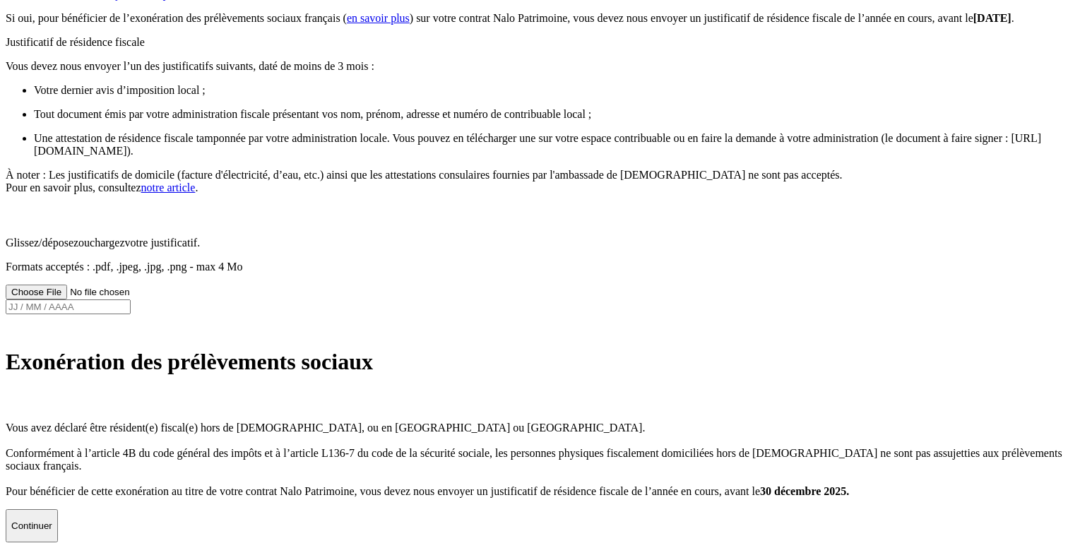
click at [505, 273] on p "Formats acceptés : .pdf, .jpeg, .jpg, .png - max 4 Mo" at bounding box center [534, 267] width 1056 height 13
click at [184, 299] on input "Glissez/déposez ou chargez votre justificatif. Formats acceptés : .pdf, .jpeg, …" at bounding box center [95, 292] width 179 height 15
click at [131, 314] on input at bounding box center [68, 306] width 125 height 15
type input "30 / 01 / 2025"
click at [58, 536] on button "Continuer" at bounding box center [32, 526] width 52 height 34
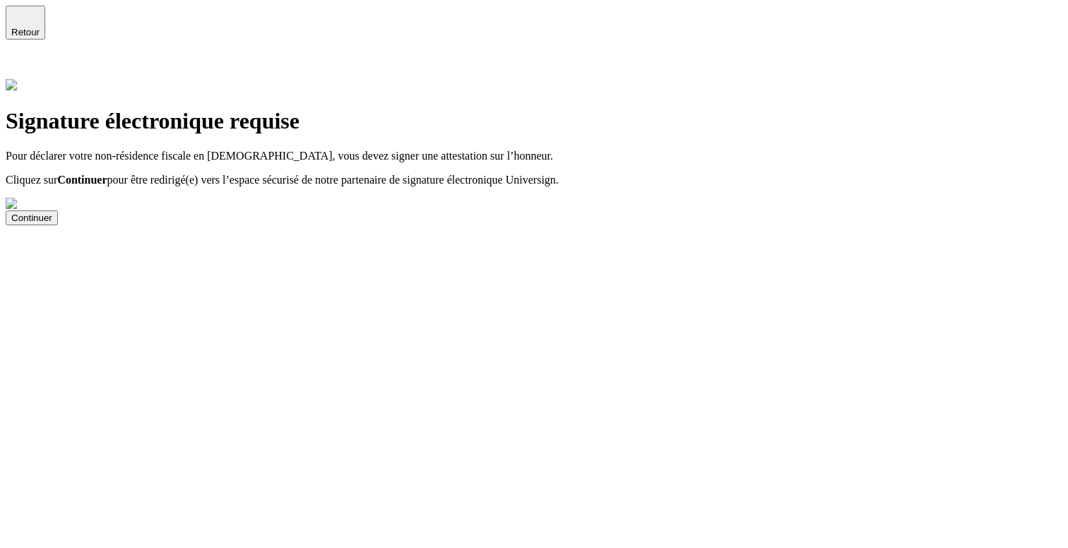
click at [52, 223] on div "Continuer" at bounding box center [31, 218] width 41 height 11
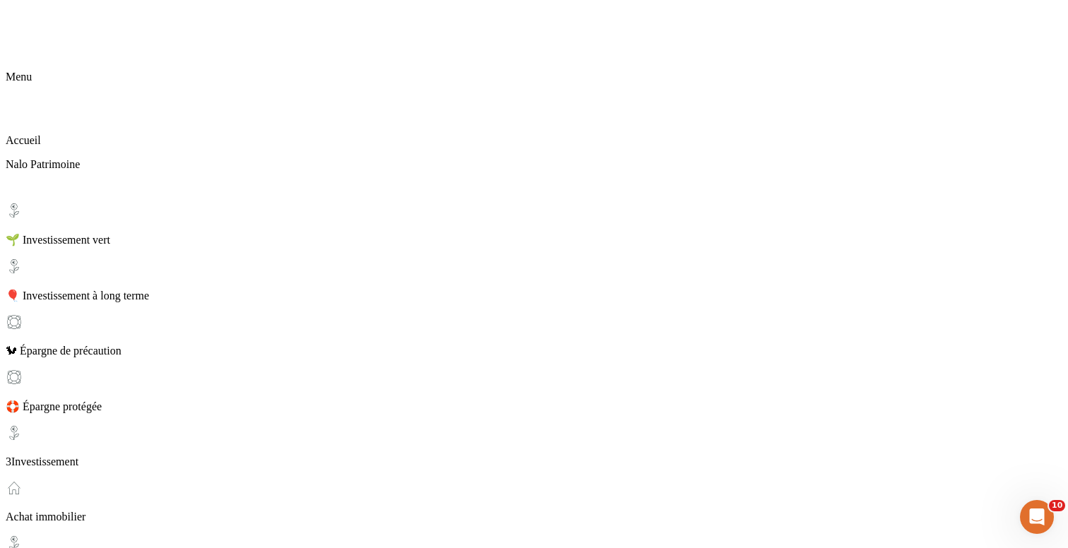
scroll to position [266, 0]
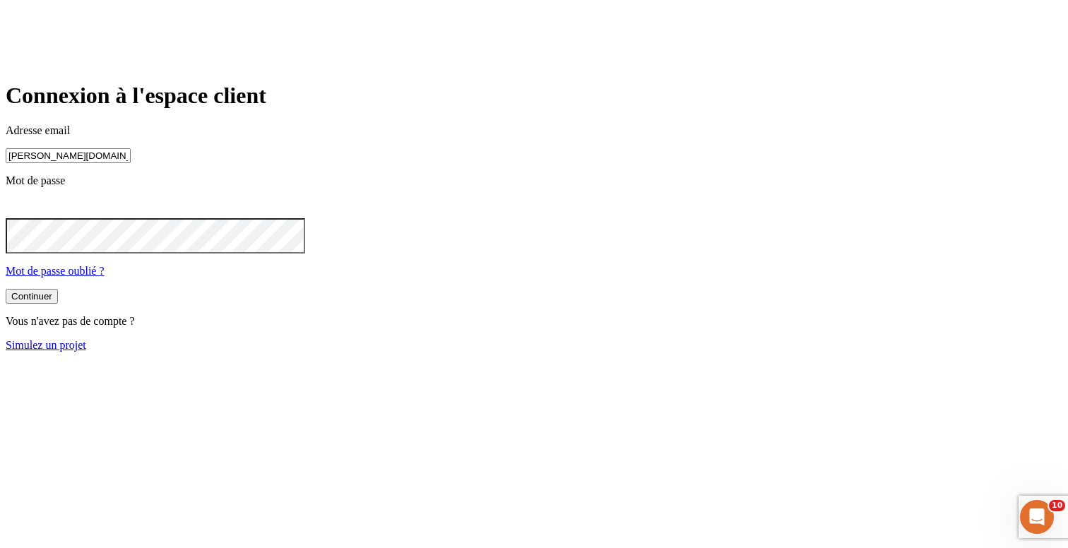
click at [131, 163] on input "[PERSON_NAME][DOMAIN_NAME][EMAIL_ADDRESS][DOMAIN_NAME]" at bounding box center [68, 155] width 125 height 15
paste input "7455"
type input "james.bond+37455@nalo.fr"
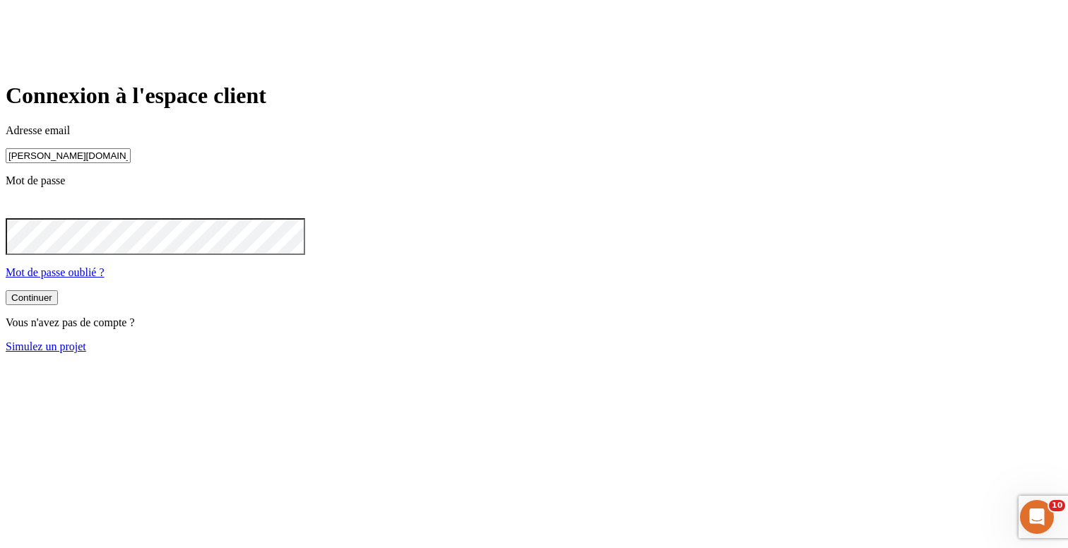
click at [58, 305] on button "Continuer" at bounding box center [32, 297] width 52 height 15
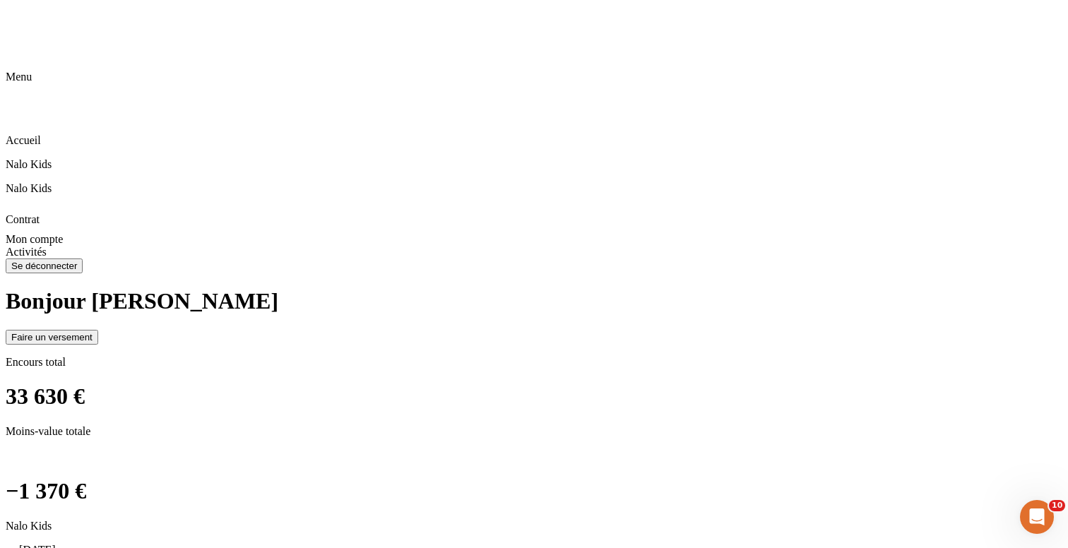
click at [93, 332] on div "Faire un versement" at bounding box center [51, 337] width 81 height 11
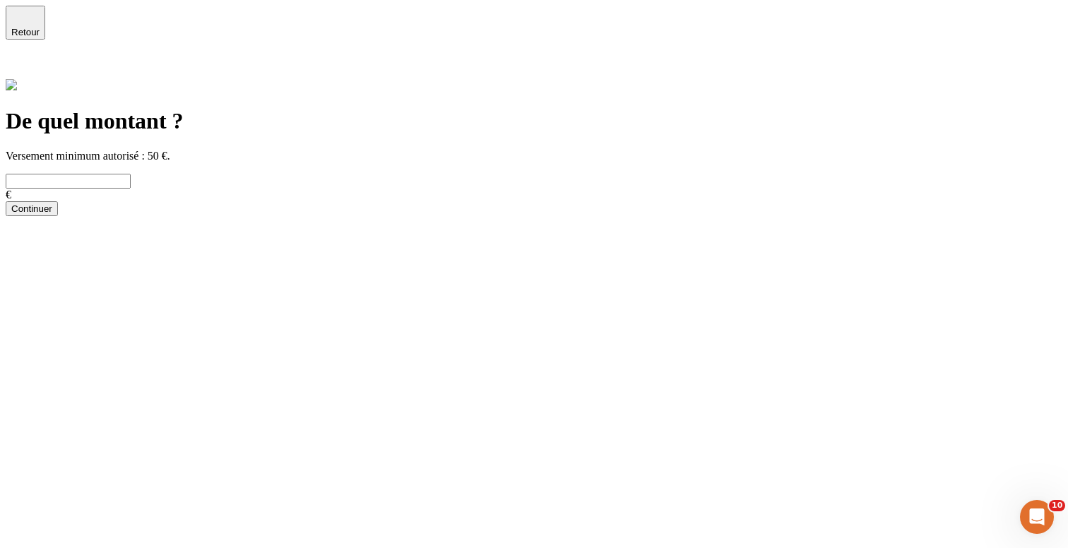
click at [131, 174] on input "text" at bounding box center [68, 181] width 125 height 15
type input "56"
click at [58, 216] on button "Continuer" at bounding box center [32, 208] width 52 height 15
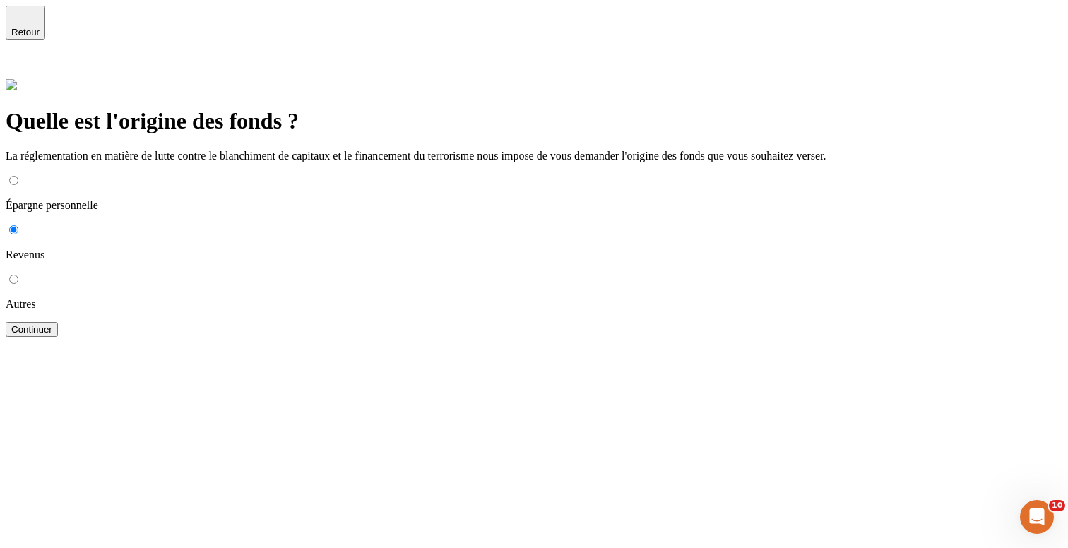
click at [58, 322] on button "Continuer" at bounding box center [32, 329] width 52 height 15
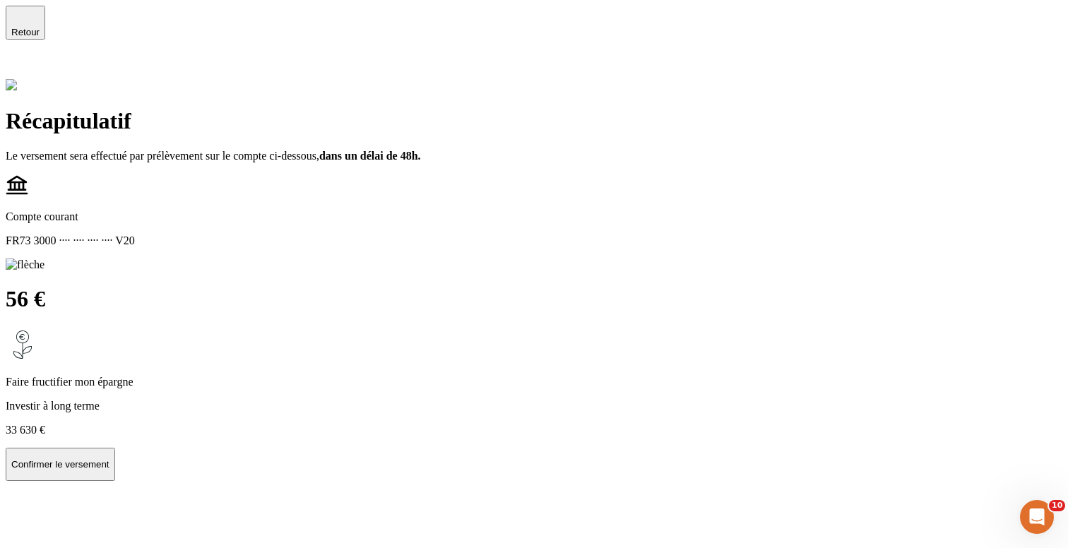
click at [115, 448] on button "Confirmer le versement" at bounding box center [60, 465] width 109 height 34
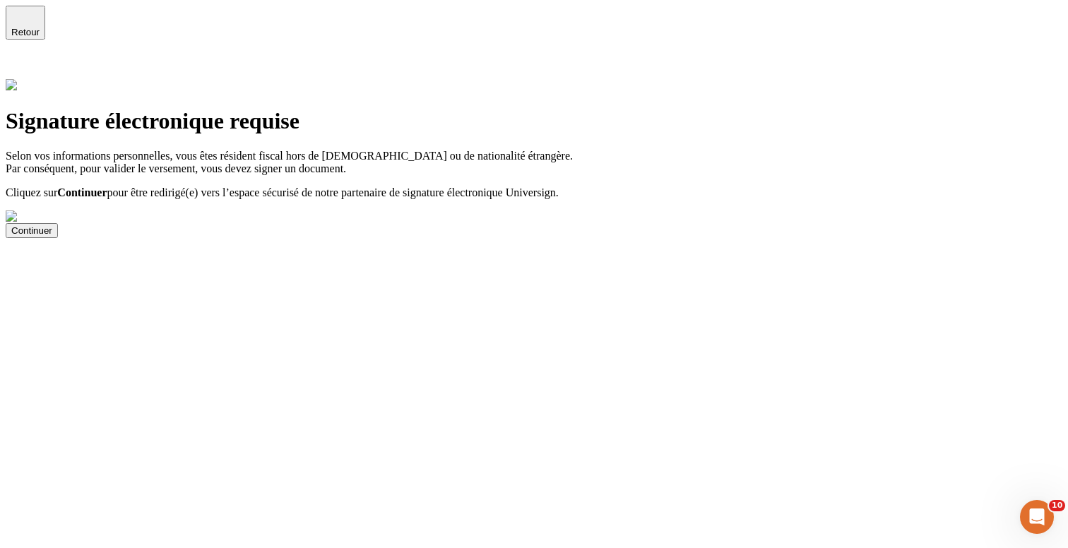
click at [58, 238] on button "Continuer" at bounding box center [32, 230] width 52 height 15
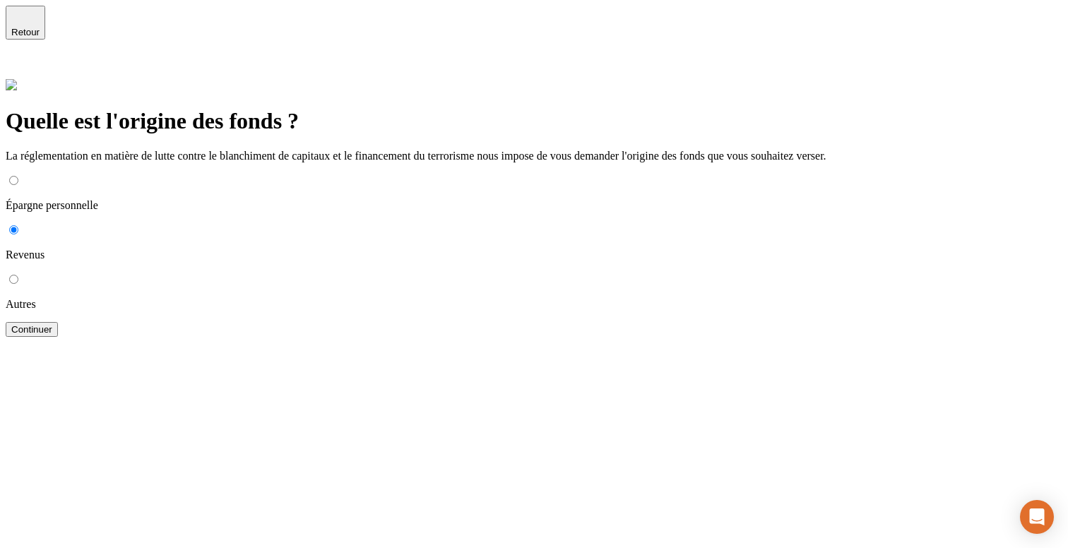
click at [23, 59] on icon at bounding box center [14, 67] width 17 height 17
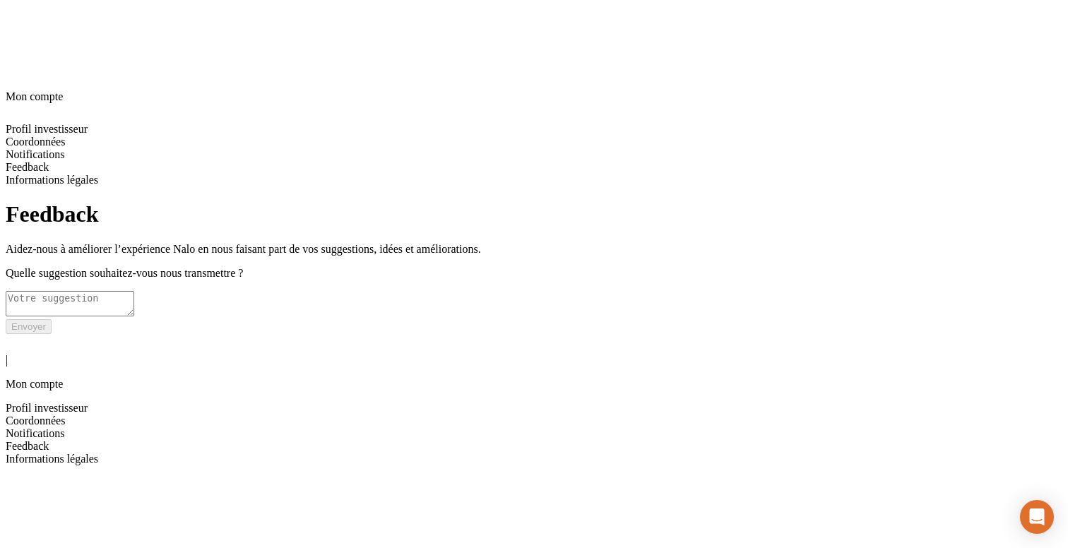
click at [65, 427] on span "Notifications" at bounding box center [35, 433] width 59 height 12
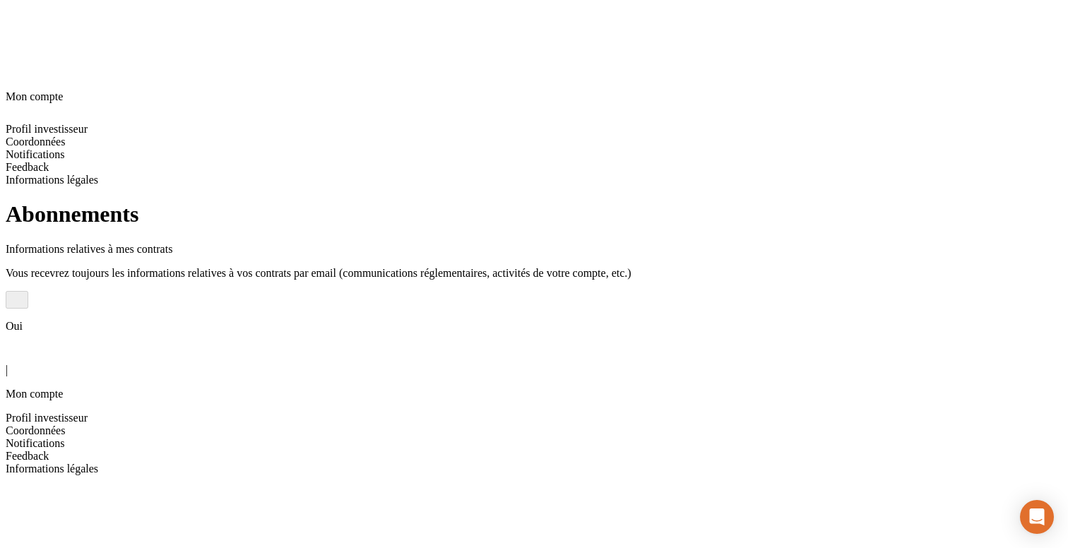
click at [65, 424] on span "Coordonnées" at bounding box center [35, 430] width 59 height 12
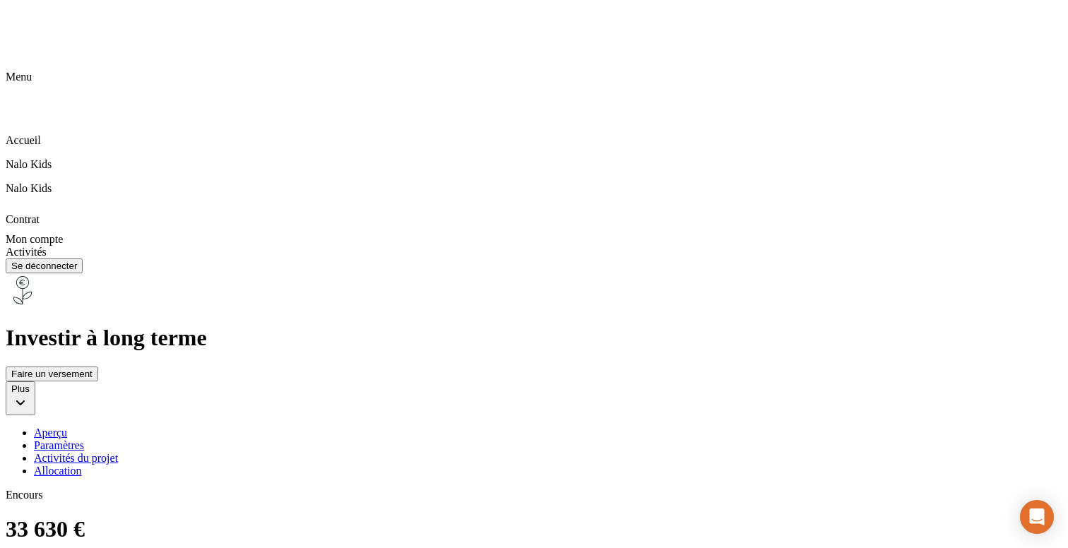
click at [580, 465] on div "Allocation" at bounding box center [548, 471] width 1028 height 13
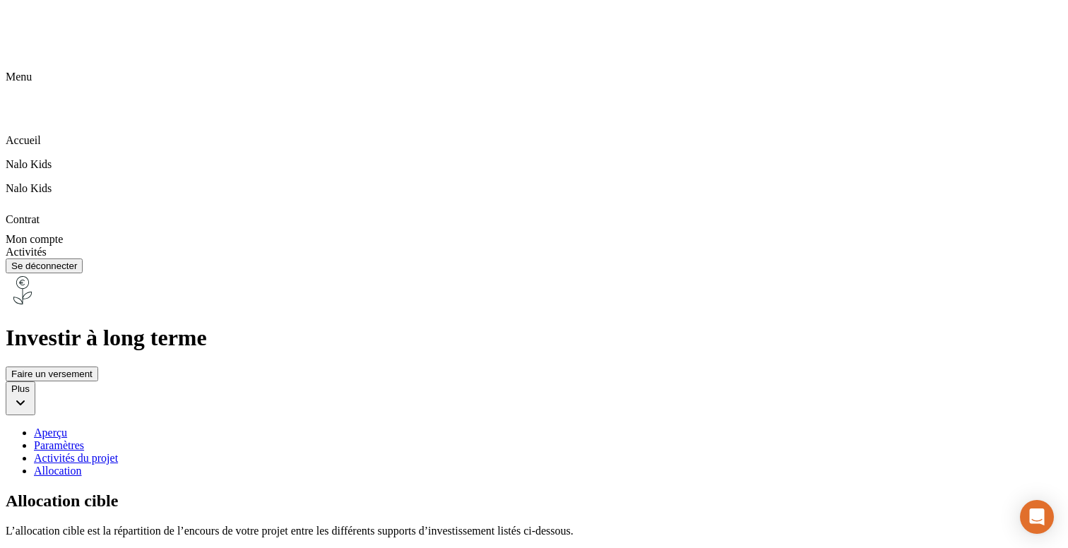
click at [35, 381] on button "Plus" at bounding box center [21, 398] width 30 height 34
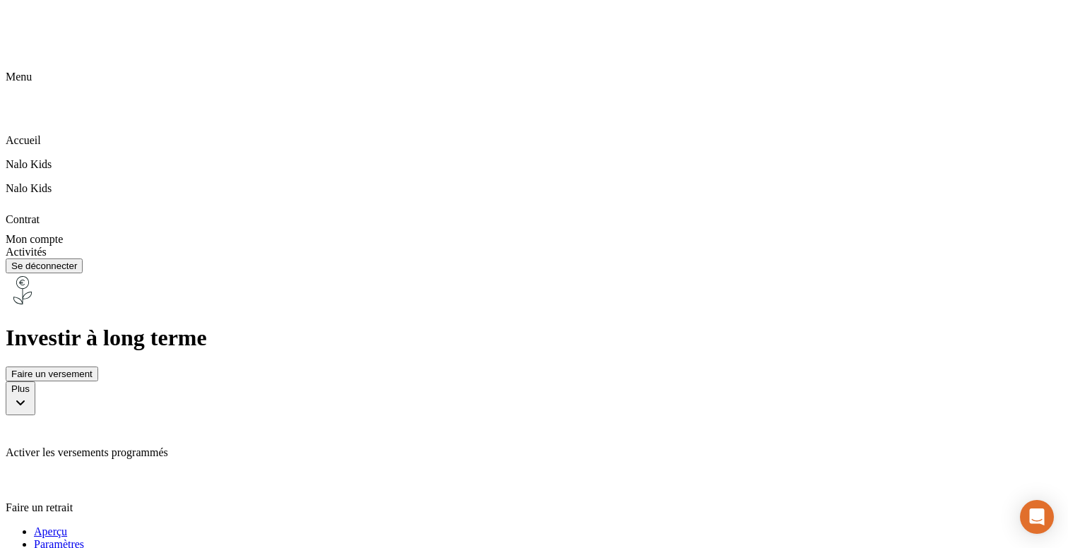
click at [955, 415] on div "Activer les versements programmés" at bounding box center [534, 437] width 1056 height 44
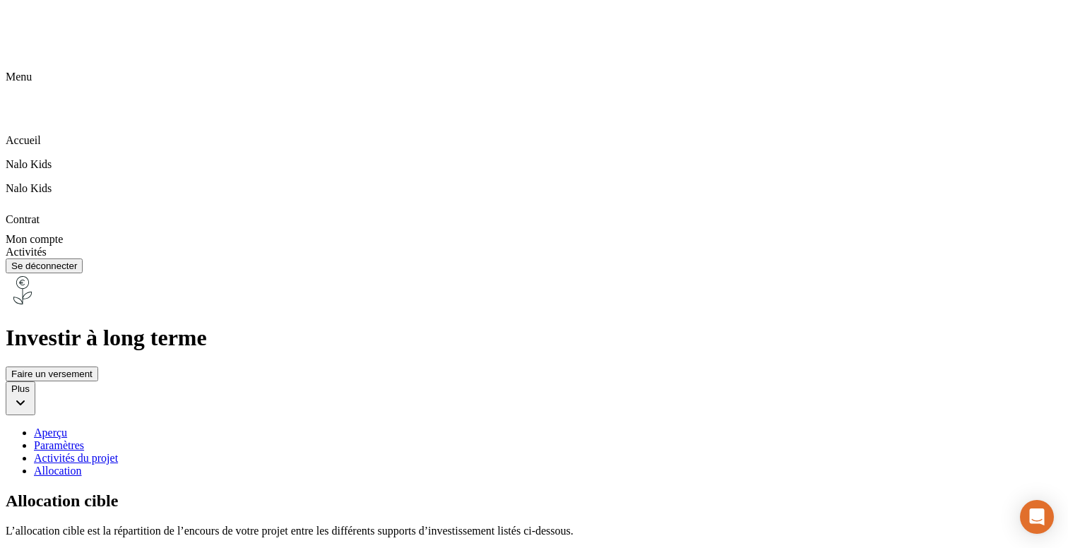
click at [484, 452] on li "Activités du projet" at bounding box center [548, 458] width 1028 height 13
click at [364, 439] on div "Paramètres" at bounding box center [548, 445] width 1028 height 13
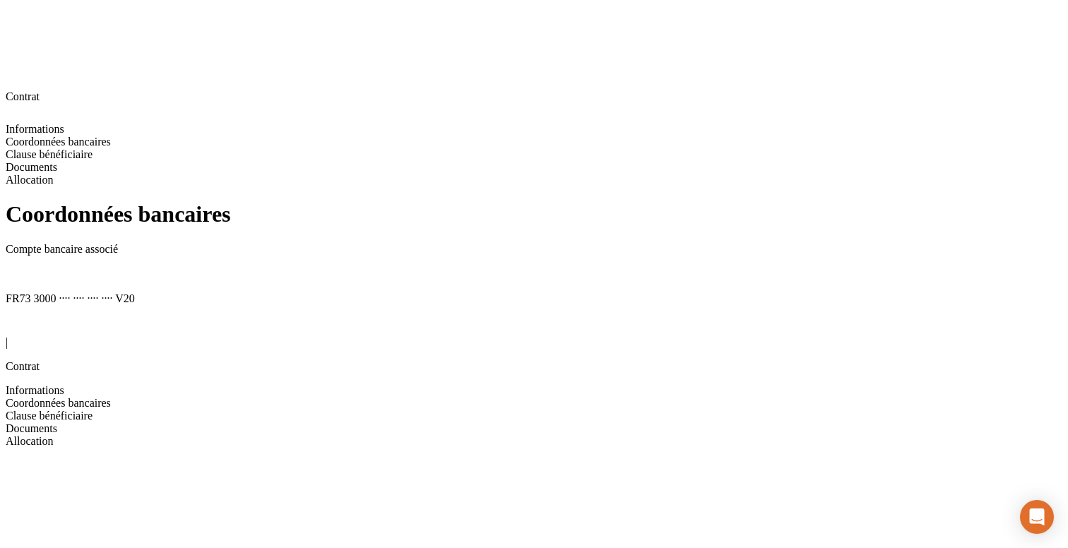
click at [17, 267] on icon at bounding box center [11, 272] width 11 height 11
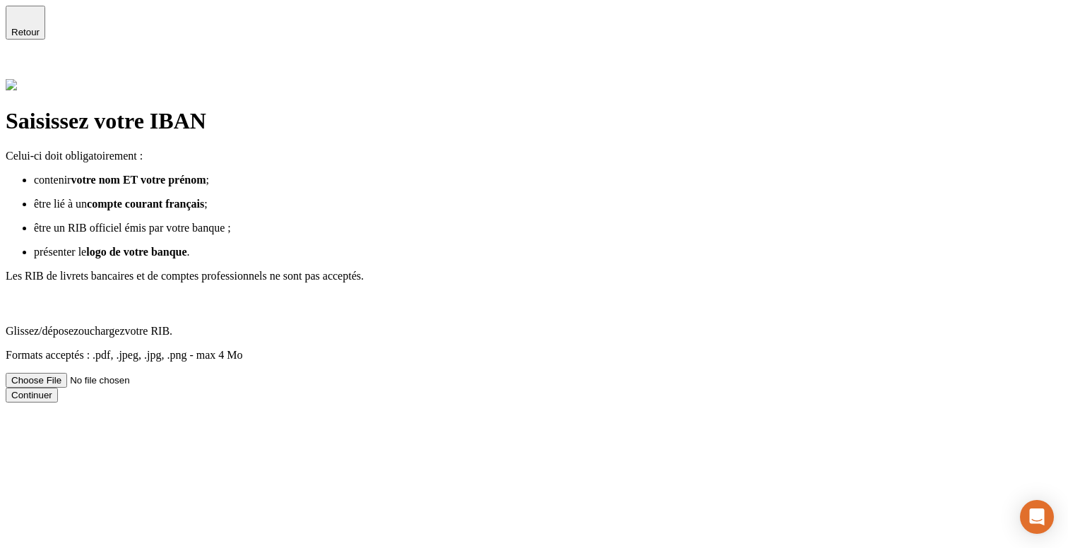
click at [40, 27] on span "Retour" at bounding box center [25, 32] width 28 height 11
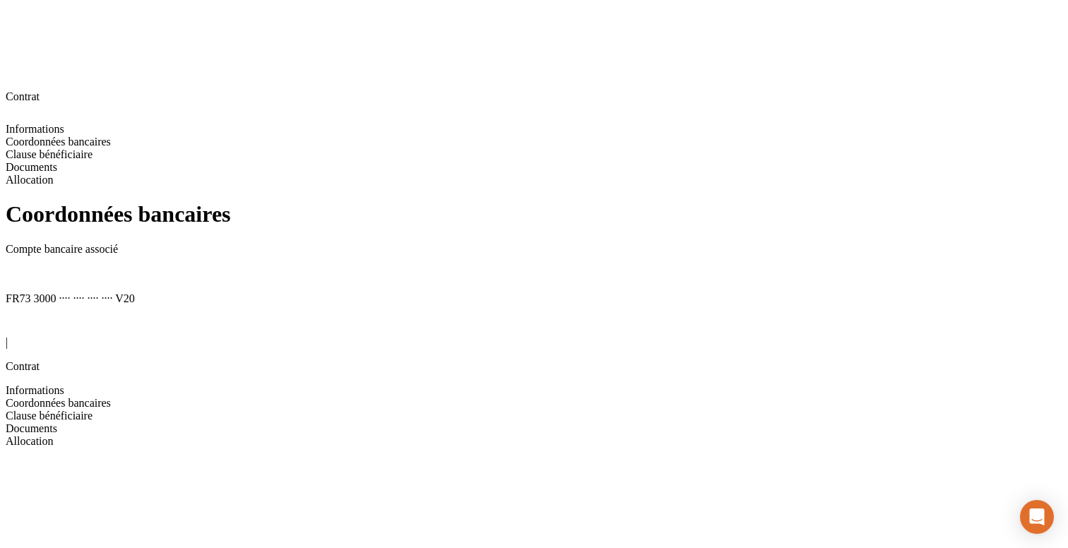
click at [21, 316] on icon at bounding box center [14, 324] width 17 height 17
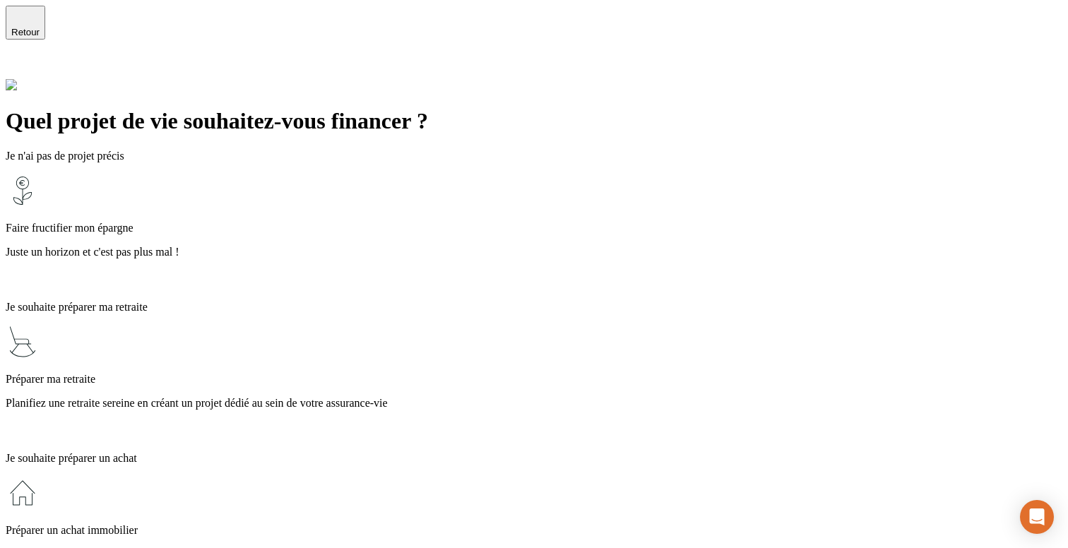
click at [371, 476] on div "Préparer un achat immobilier Préparez l’achat d’une résidence principale, secon…" at bounding box center [534, 534] width 1056 height 116
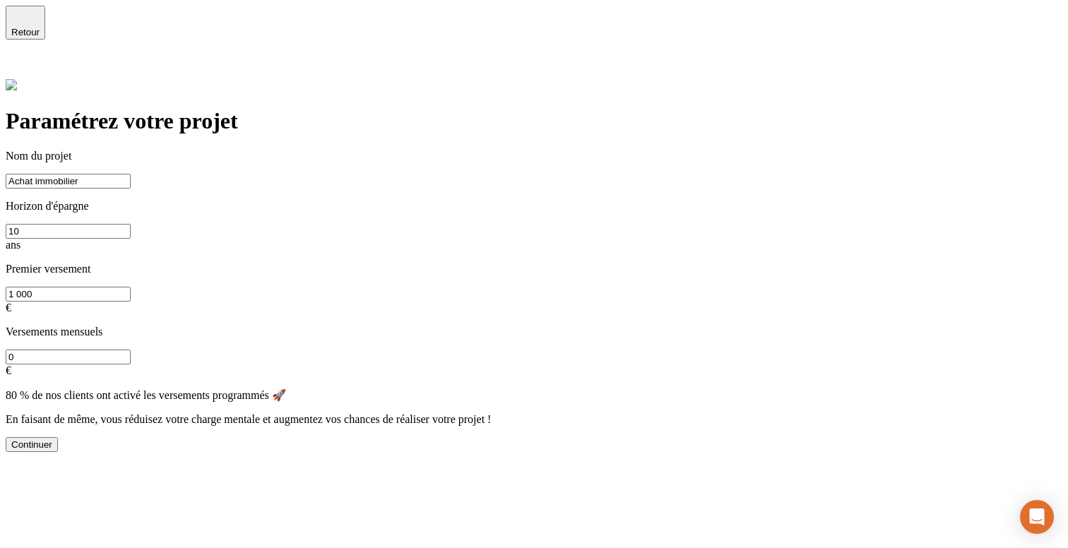
click at [52, 439] on div "Continuer" at bounding box center [31, 444] width 41 height 11
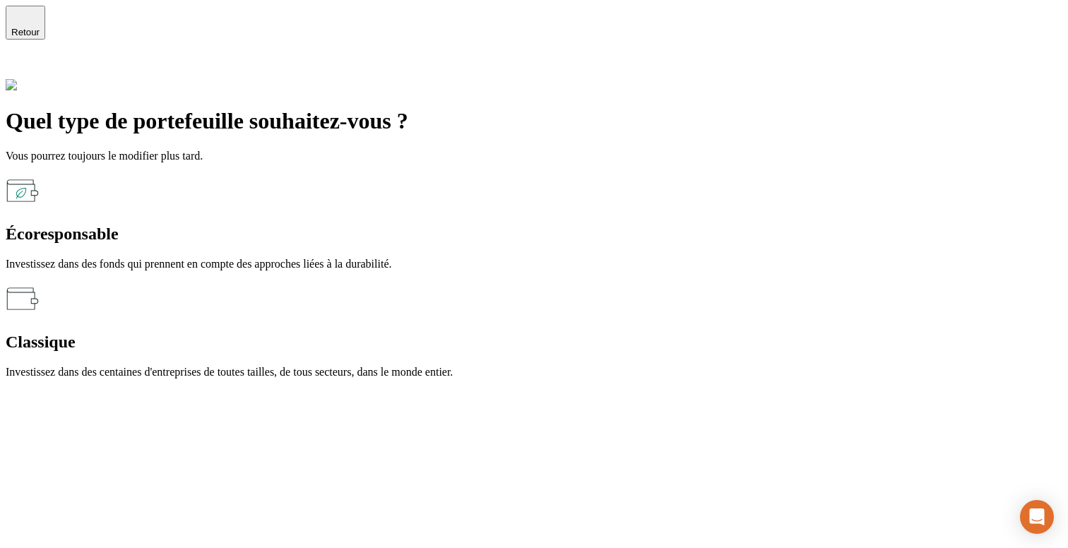
click at [612, 366] on p "Investissez dans des centaines d'entreprises de toutes tailles, de tous secteur…" at bounding box center [534, 372] width 1056 height 13
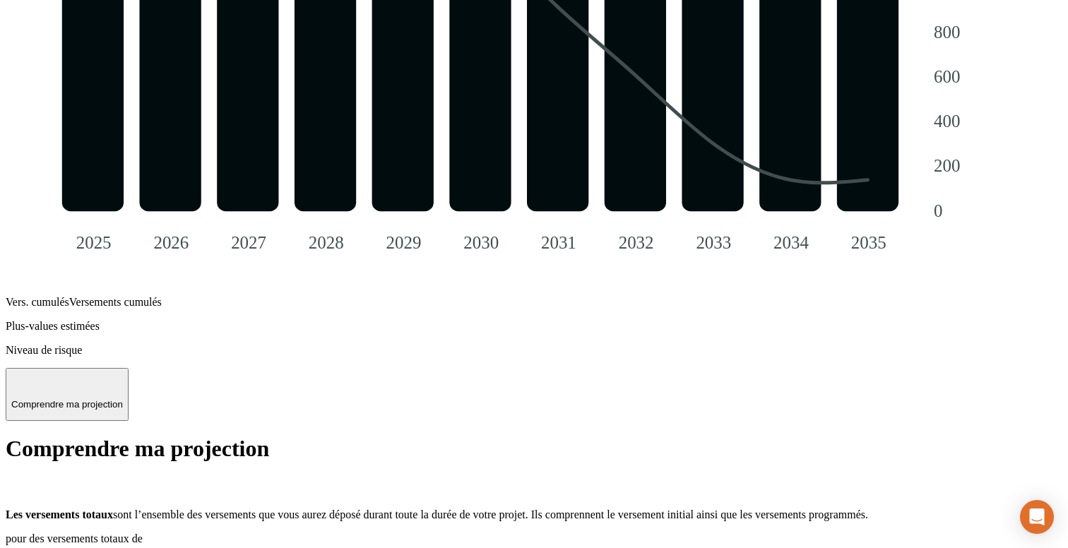
scroll to position [1608, 0]
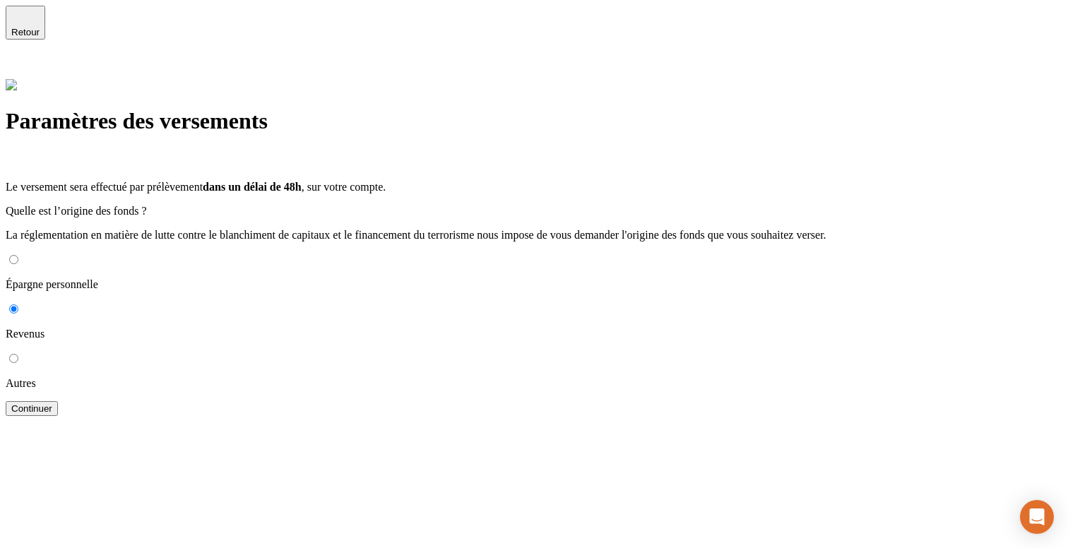
click at [58, 401] on button "Continuer" at bounding box center [32, 408] width 52 height 15
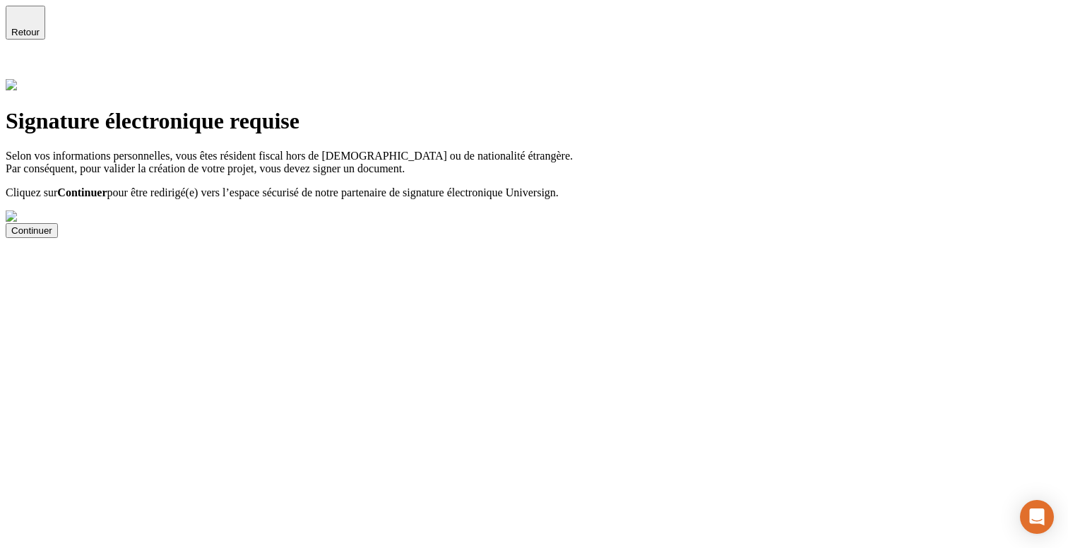
click at [52, 236] on div "Continuer" at bounding box center [31, 230] width 41 height 11
click at [769, 238] on div "Continuer" at bounding box center [534, 230] width 1056 height 15
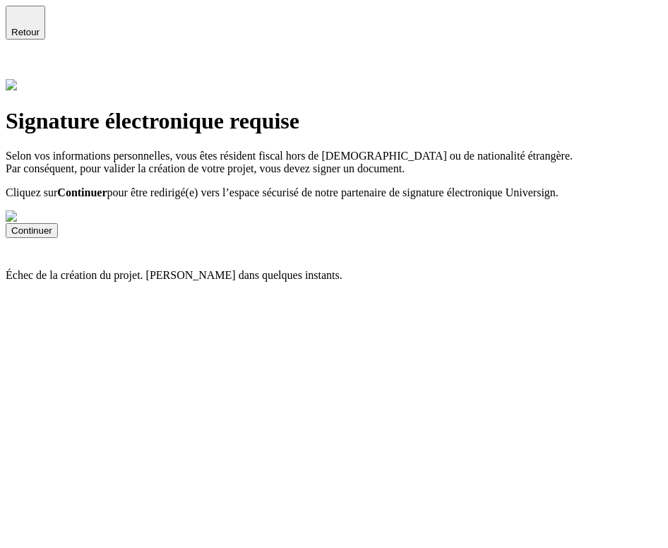
click at [499, 238] on div "Continuer" at bounding box center [334, 230] width 657 height 15
click at [58, 238] on button "Continuer" at bounding box center [32, 230] width 52 height 15
click at [23, 59] on icon at bounding box center [14, 67] width 17 height 17
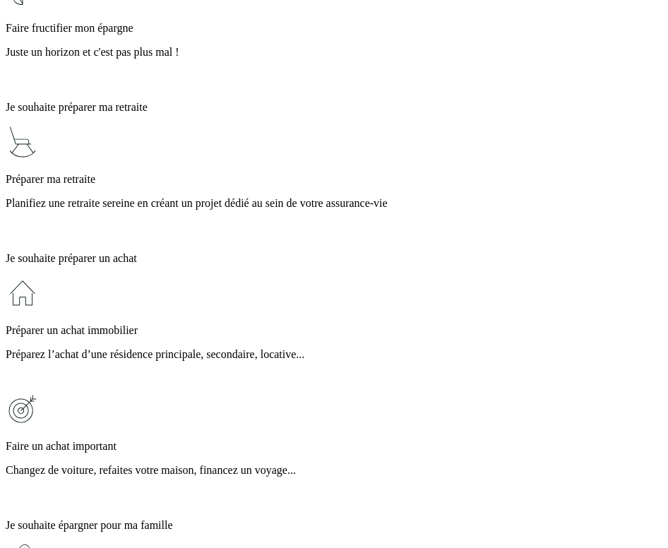
scroll to position [290, 0]
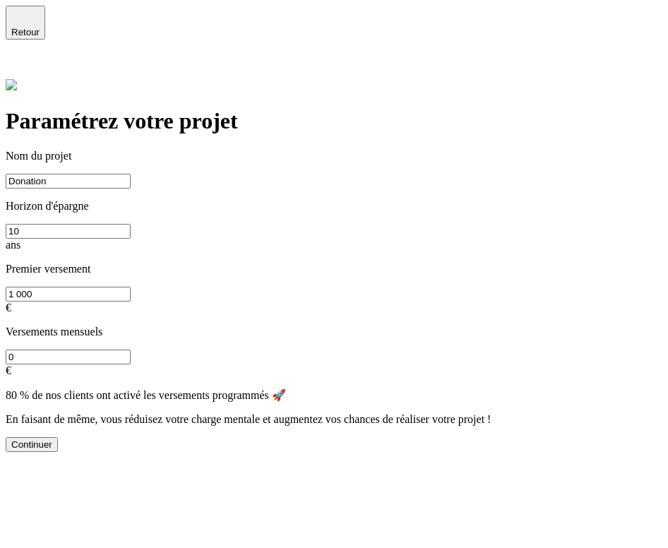
click at [58, 452] on button "Continuer" at bounding box center [32, 444] width 52 height 15
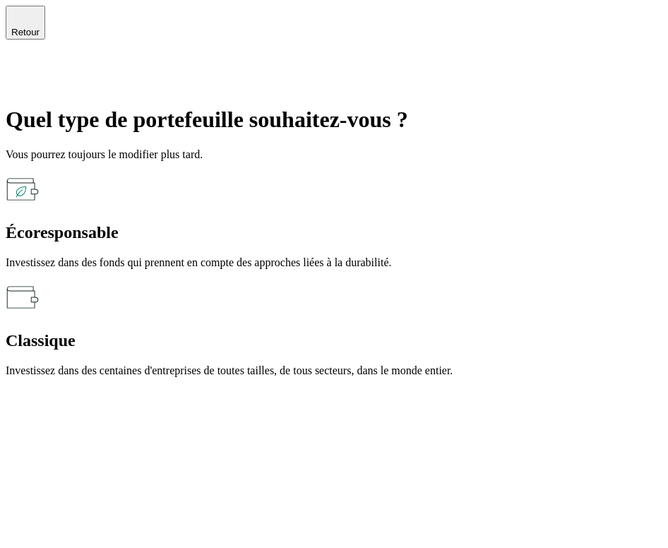
click at [240, 366] on p "Investissez dans des centaines d'entreprises de toutes tailles, de tous secteur…" at bounding box center [334, 372] width 657 height 13
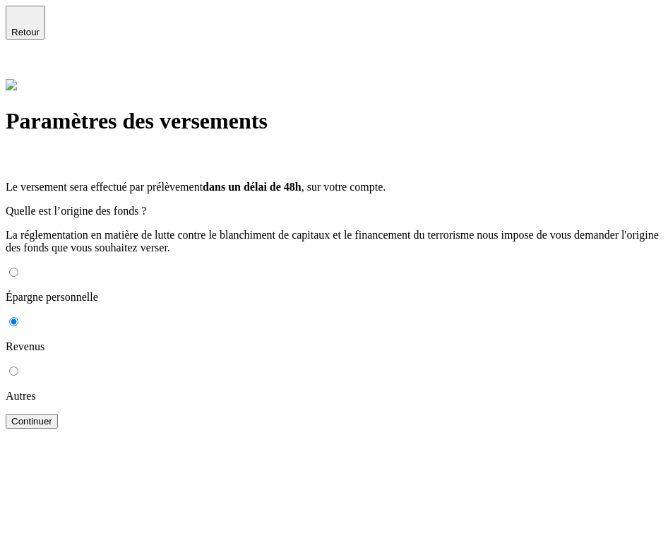
click at [58, 429] on button "Continuer" at bounding box center [32, 421] width 52 height 15
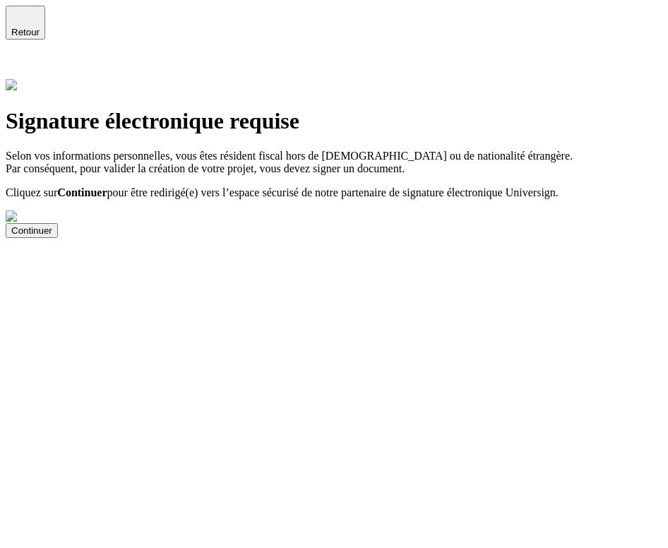
click at [58, 238] on button "Continuer" at bounding box center [32, 230] width 52 height 15
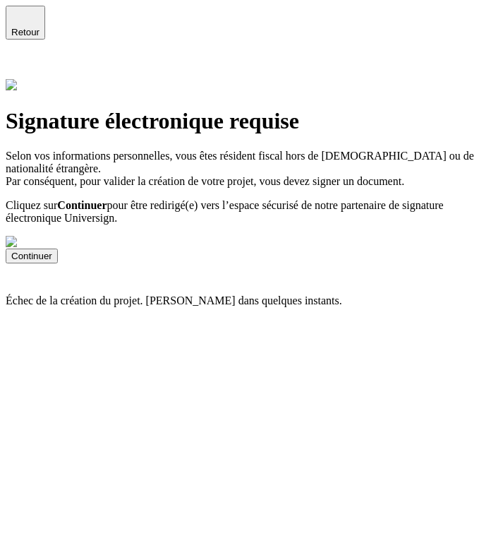
click at [23, 59] on icon at bounding box center [14, 67] width 17 height 17
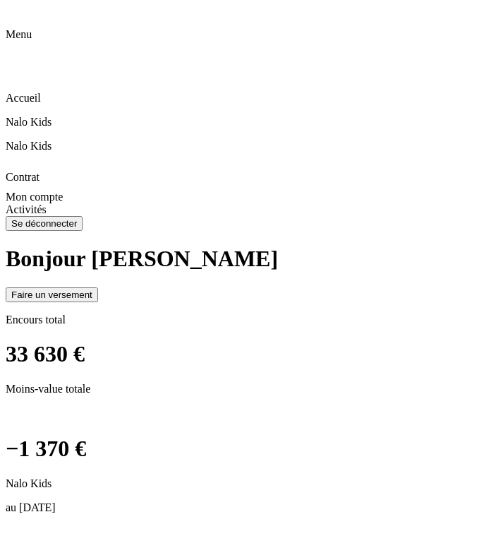
scroll to position [94, 0]
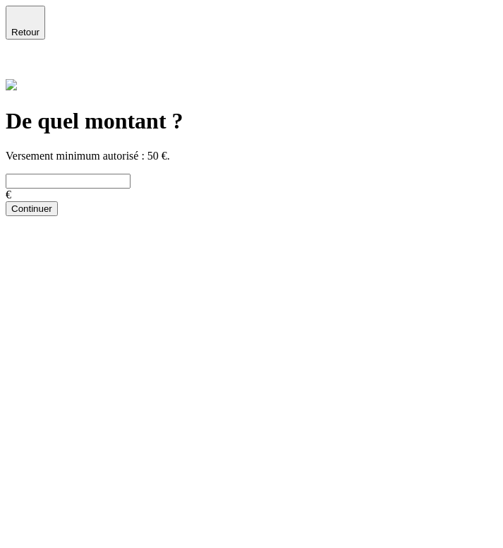
click at [131, 174] on input "text" at bounding box center [68, 181] width 125 height 15
type input "500"
click at [52, 214] on div "Continuer" at bounding box center [31, 208] width 41 height 11
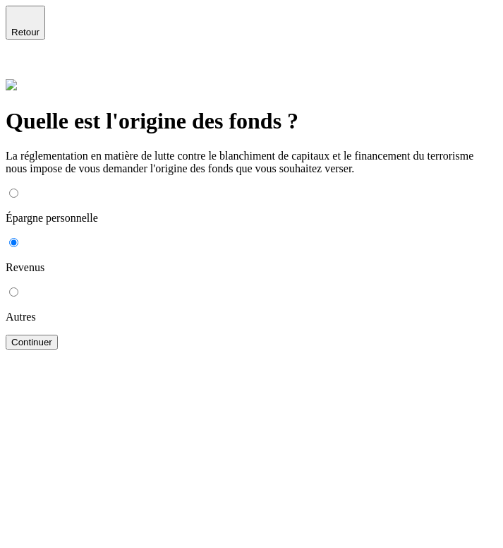
click at [52, 347] on div "Continuer" at bounding box center [31, 342] width 41 height 11
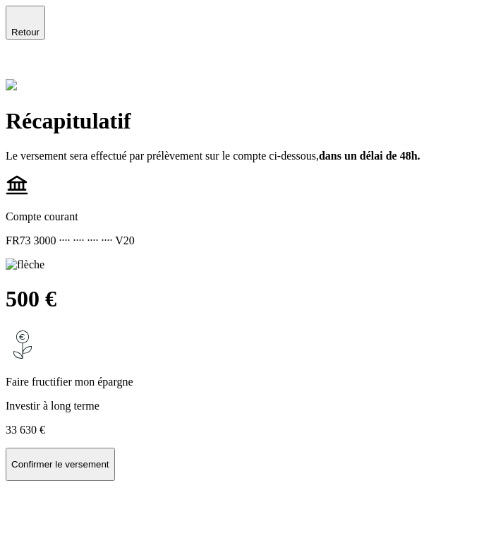
click at [109, 470] on p "Confirmer le versement" at bounding box center [60, 464] width 98 height 11
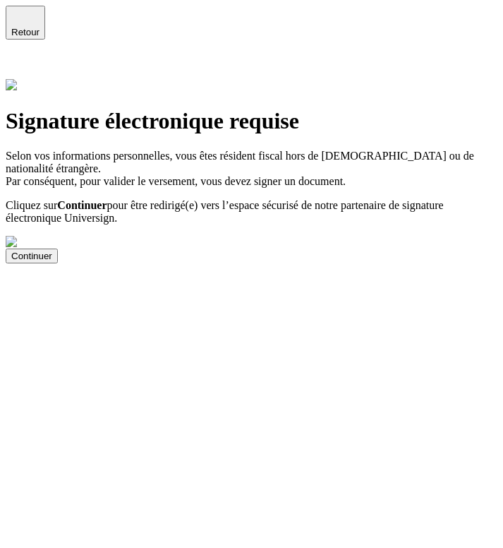
click at [52, 261] on div "Continuer" at bounding box center [31, 256] width 41 height 11
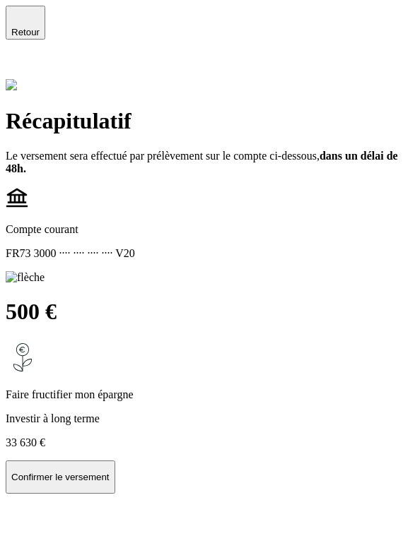
click at [19, 63] on icon at bounding box center [14, 68] width 10 height 10
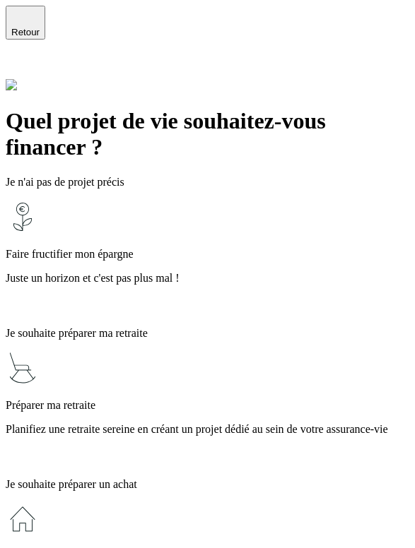
click at [150, 351] on div "Préparer ma retraite Planifiez une retraite sereine en créant un projet dédié a…" at bounding box center [207, 409] width 403 height 116
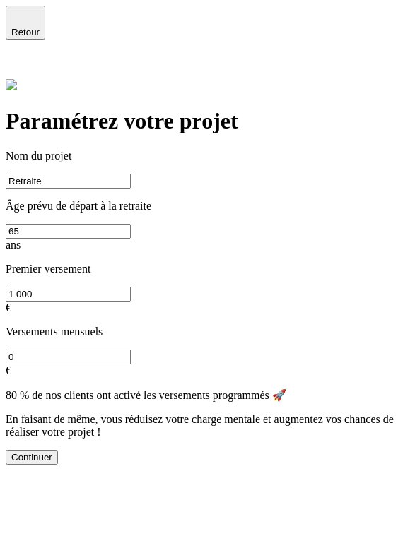
click at [58, 465] on button "Continuer" at bounding box center [32, 457] width 52 height 15
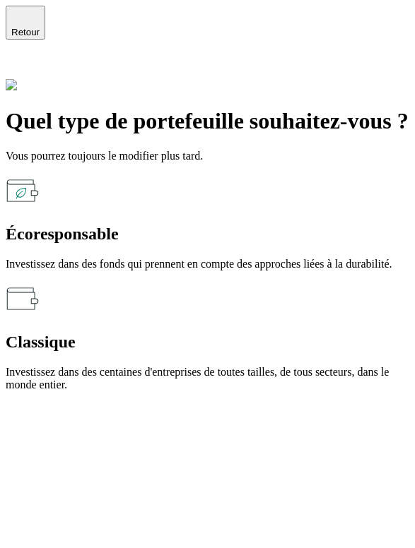
click at [160, 333] on div "Classique" at bounding box center [207, 342] width 403 height 19
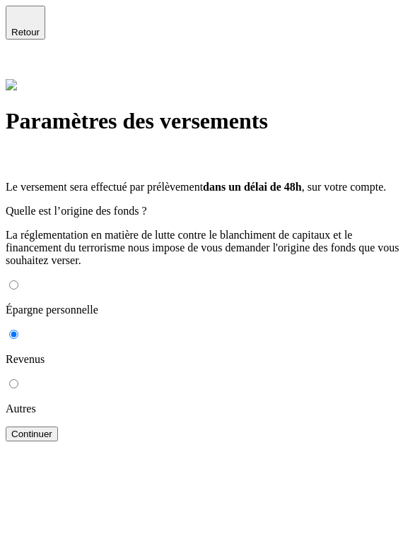
click at [86, 304] on p "Épargne personnelle" at bounding box center [207, 310] width 403 height 13
click at [18, 280] on input "Épargne personnelle" at bounding box center [13, 284] width 9 height 9
radio input "true"
click at [58, 441] on button "Continuer" at bounding box center [32, 434] width 52 height 15
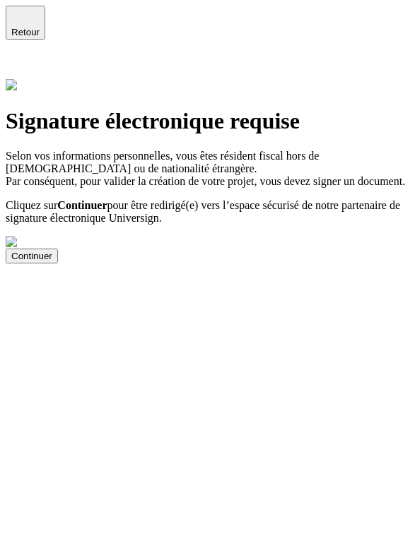
click at [58, 263] on button "Continuer" at bounding box center [32, 256] width 52 height 15
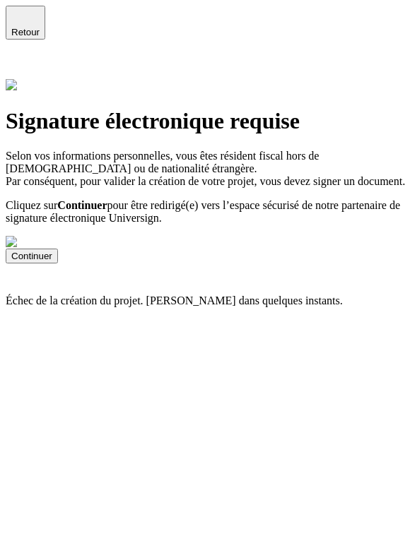
click at [23, 59] on icon at bounding box center [14, 67] width 17 height 17
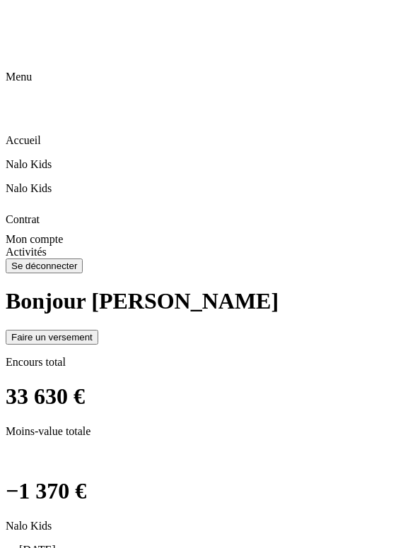
click at [6, 18] on header at bounding box center [207, 38] width 403 height 65
click at [18, 20] on icon at bounding box center [14, 14] width 17 height 17
click at [70, 271] on div "Se déconnecter" at bounding box center [44, 266] width 66 height 11
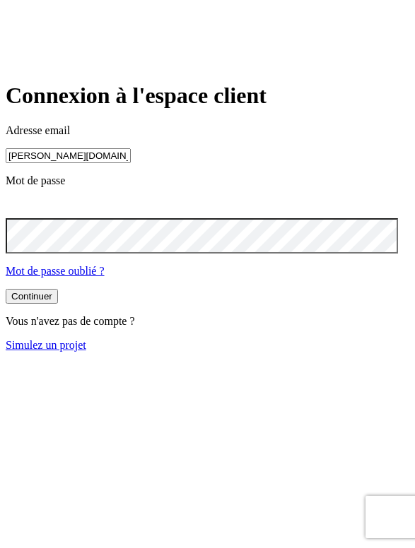
click at [120, 150] on input "[PERSON_NAME][DOMAIN_NAME][EMAIL_ADDRESS][DOMAIN_NAME]" at bounding box center [68, 155] width 125 height 15
paste input "254"
type input "[PERSON_NAME][DOMAIN_NAME][EMAIL_ADDRESS][DOMAIN_NAME]"
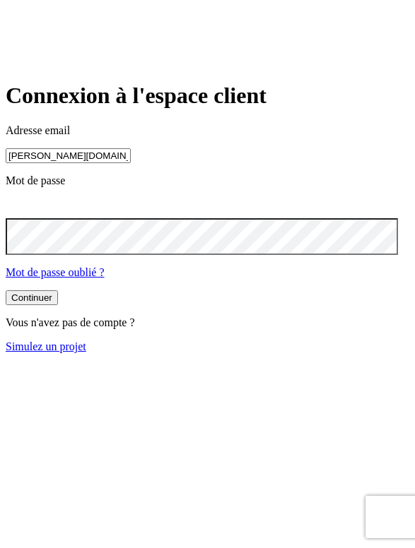
click at [37, 305] on button "Continuer" at bounding box center [32, 297] width 52 height 15
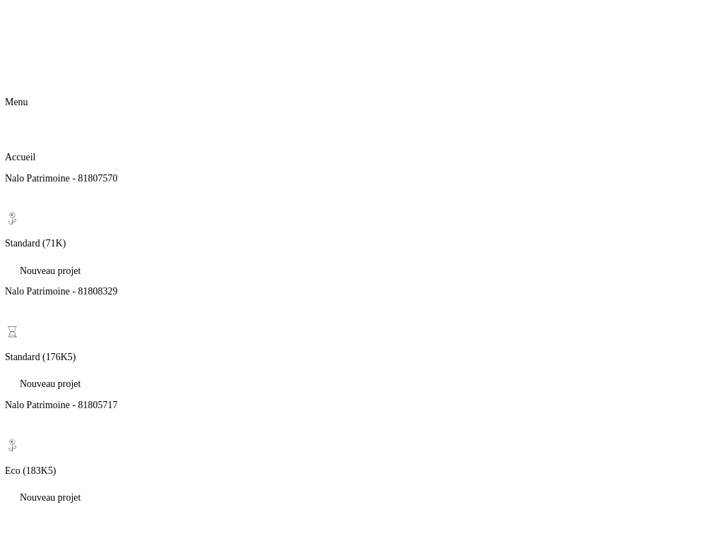
scroll to position [458, 0]
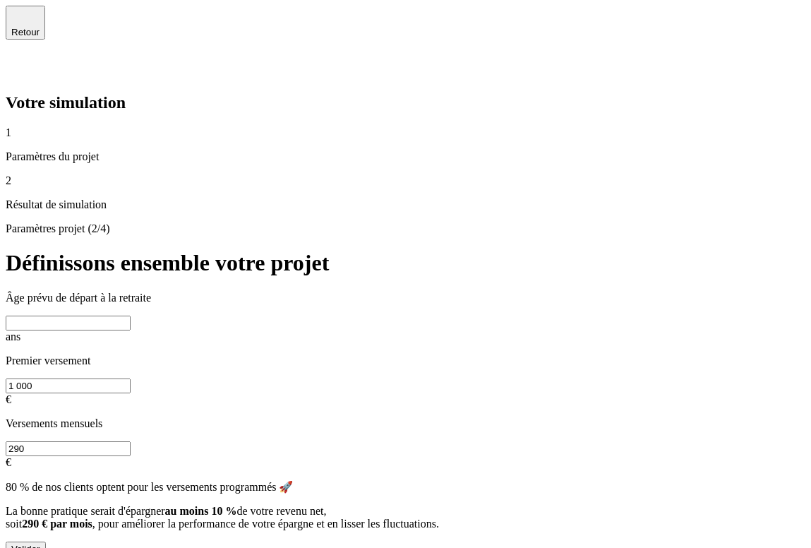
type input "67"
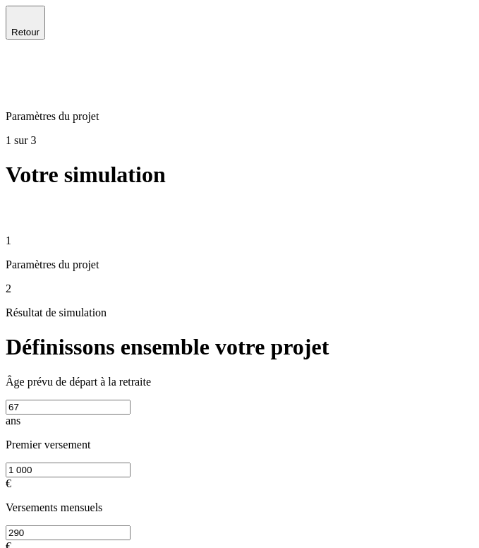
click at [131, 400] on input "67" at bounding box center [68, 407] width 125 height 15
click at [23, 37] on div "Retour" at bounding box center [240, 42] width 468 height 73
click at [23, 21] on icon "button" at bounding box center [25, 16] width 10 height 10
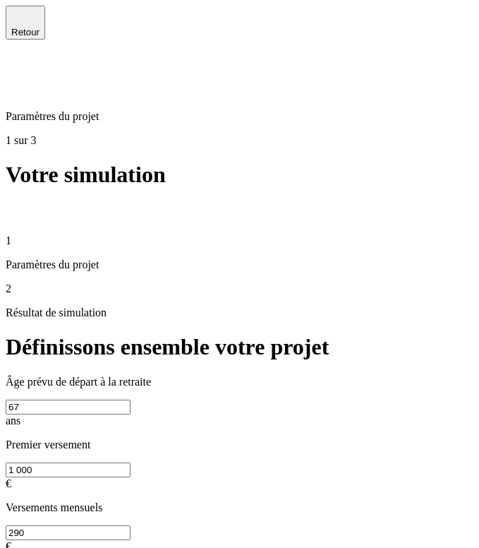
click at [23, 59] on icon at bounding box center [14, 67] width 17 height 17
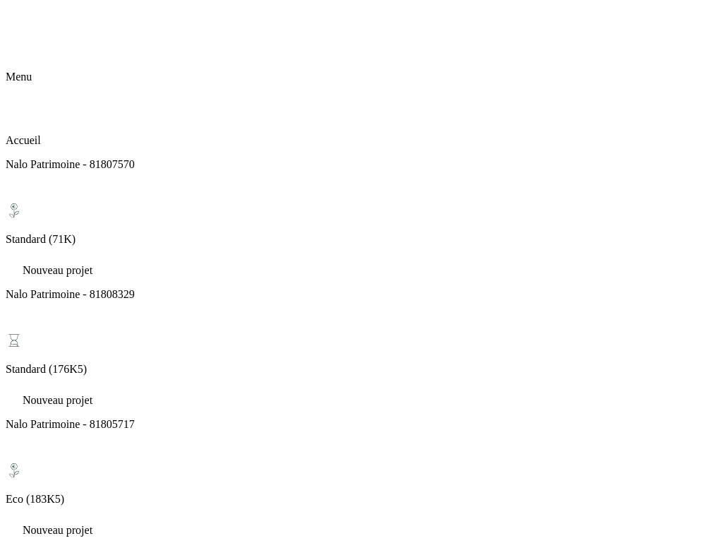
scroll to position [662, 0]
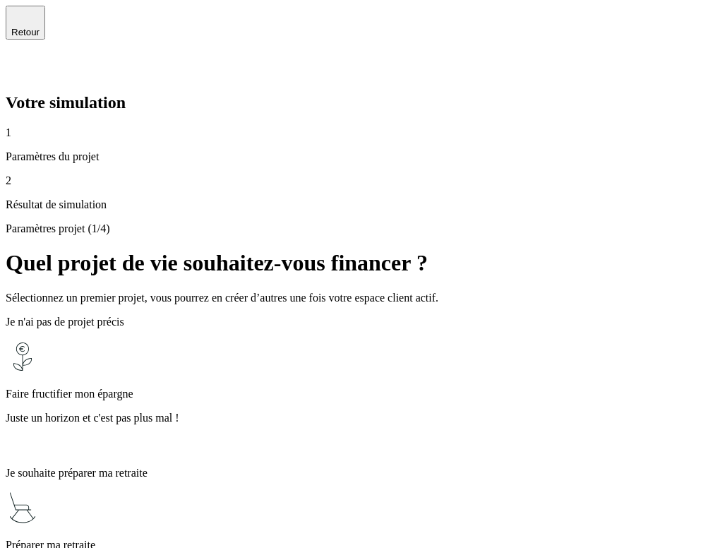
click at [414, 340] on div "Faire fructifier mon épargne Juste un horizon et c'est pas plus mal !" at bounding box center [354, 398] width 697 height 116
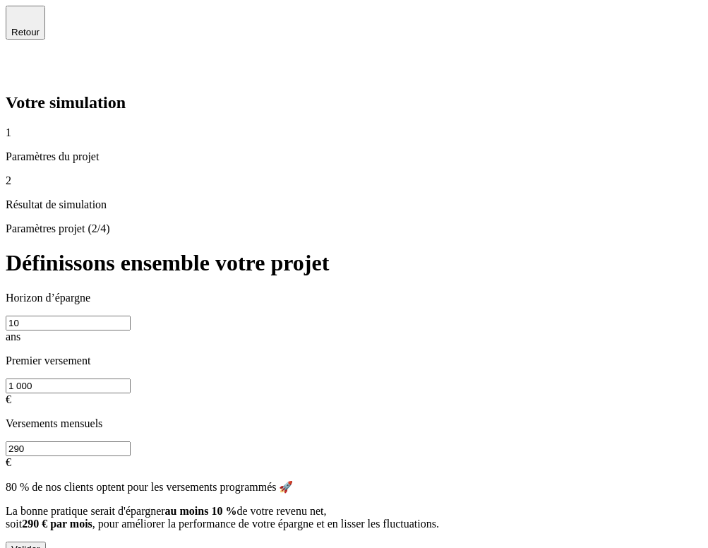
click at [40, 29] on span "Retour" at bounding box center [25, 32] width 28 height 11
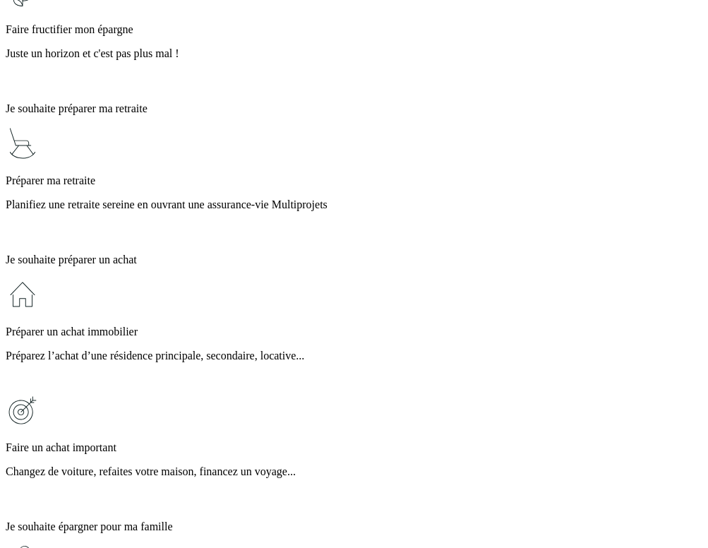
scroll to position [381, 0]
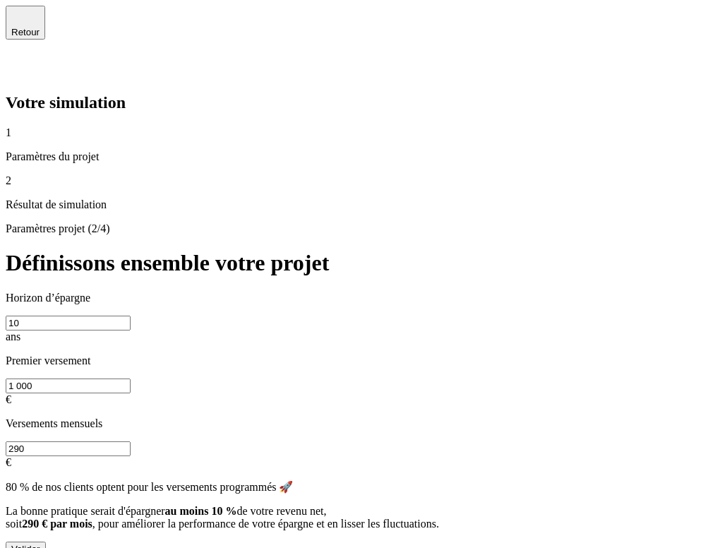
click at [40, 27] on span "Retour" at bounding box center [25, 32] width 28 height 11
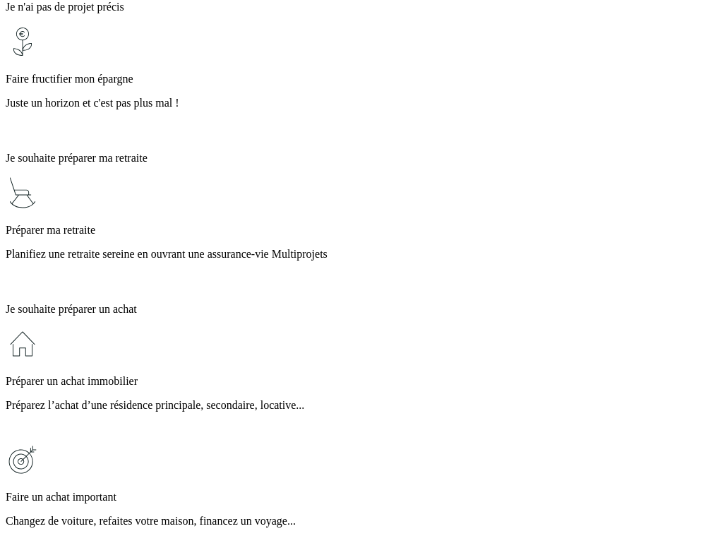
scroll to position [341, 0]
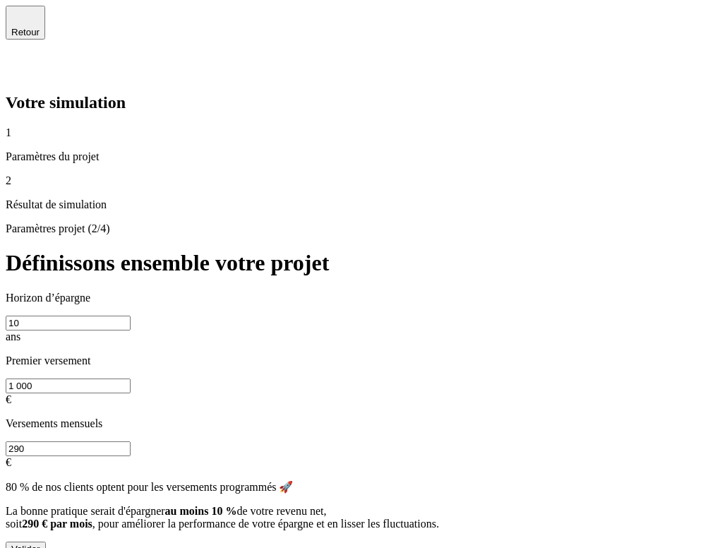
click at [23, 59] on icon at bounding box center [14, 67] width 17 height 17
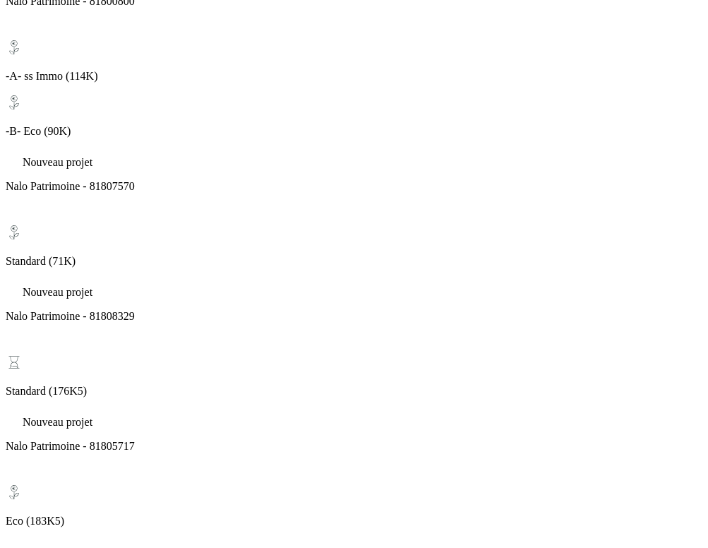
scroll to position [978, 0]
